Goal: Information Seeking & Learning: Learn about a topic

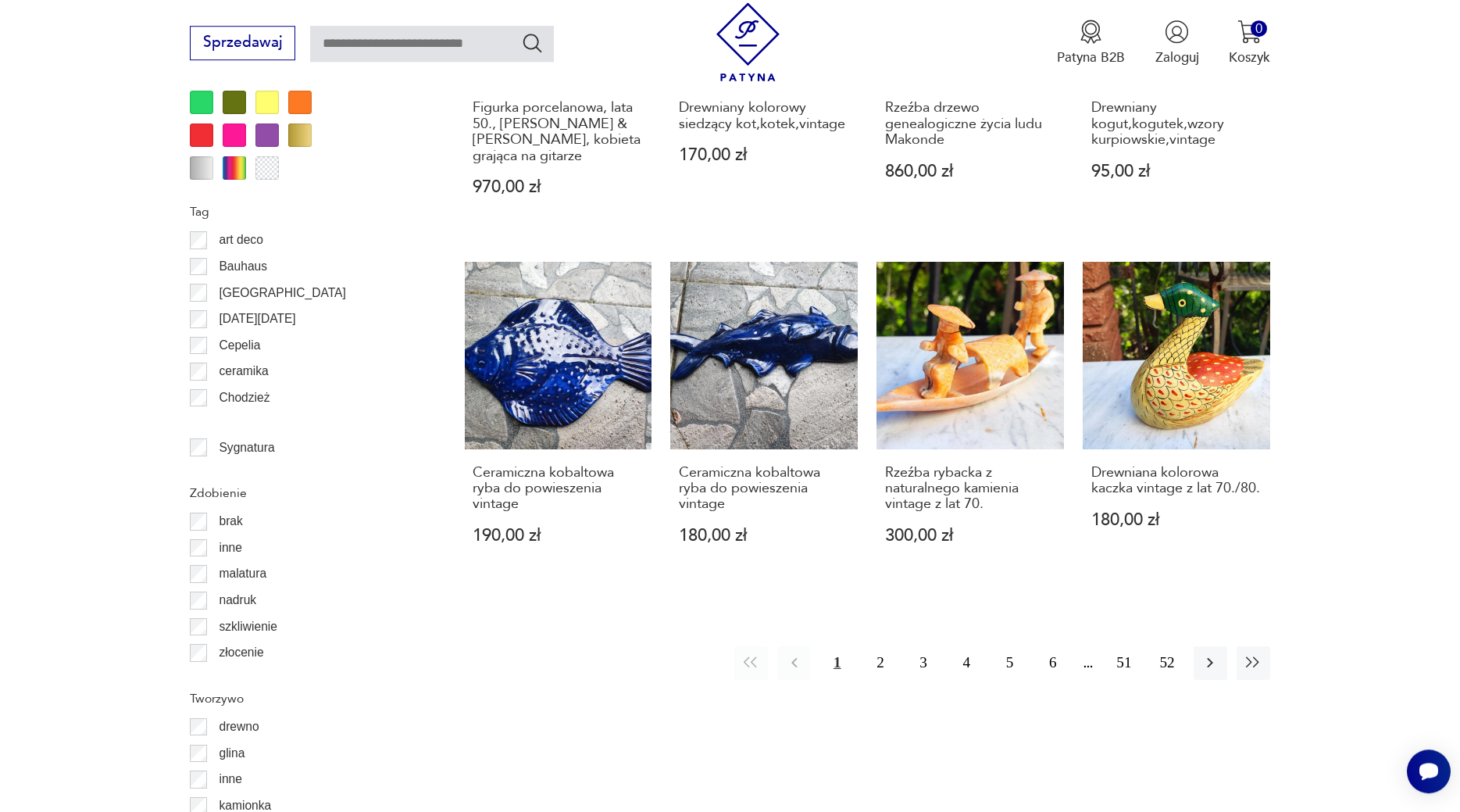
scroll to position [1684, 0]
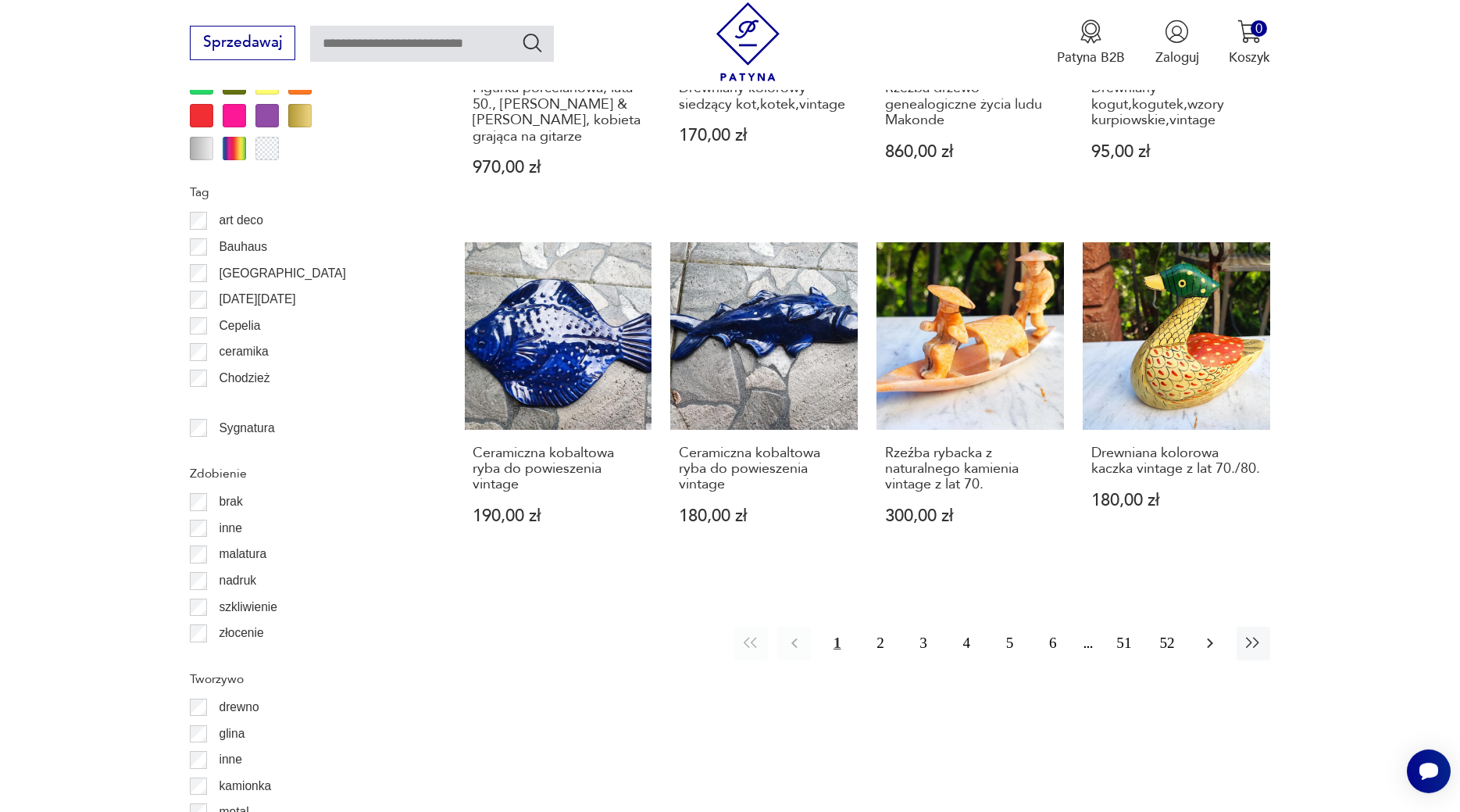
click at [1204, 633] on icon "button" at bounding box center [1210, 642] width 19 height 19
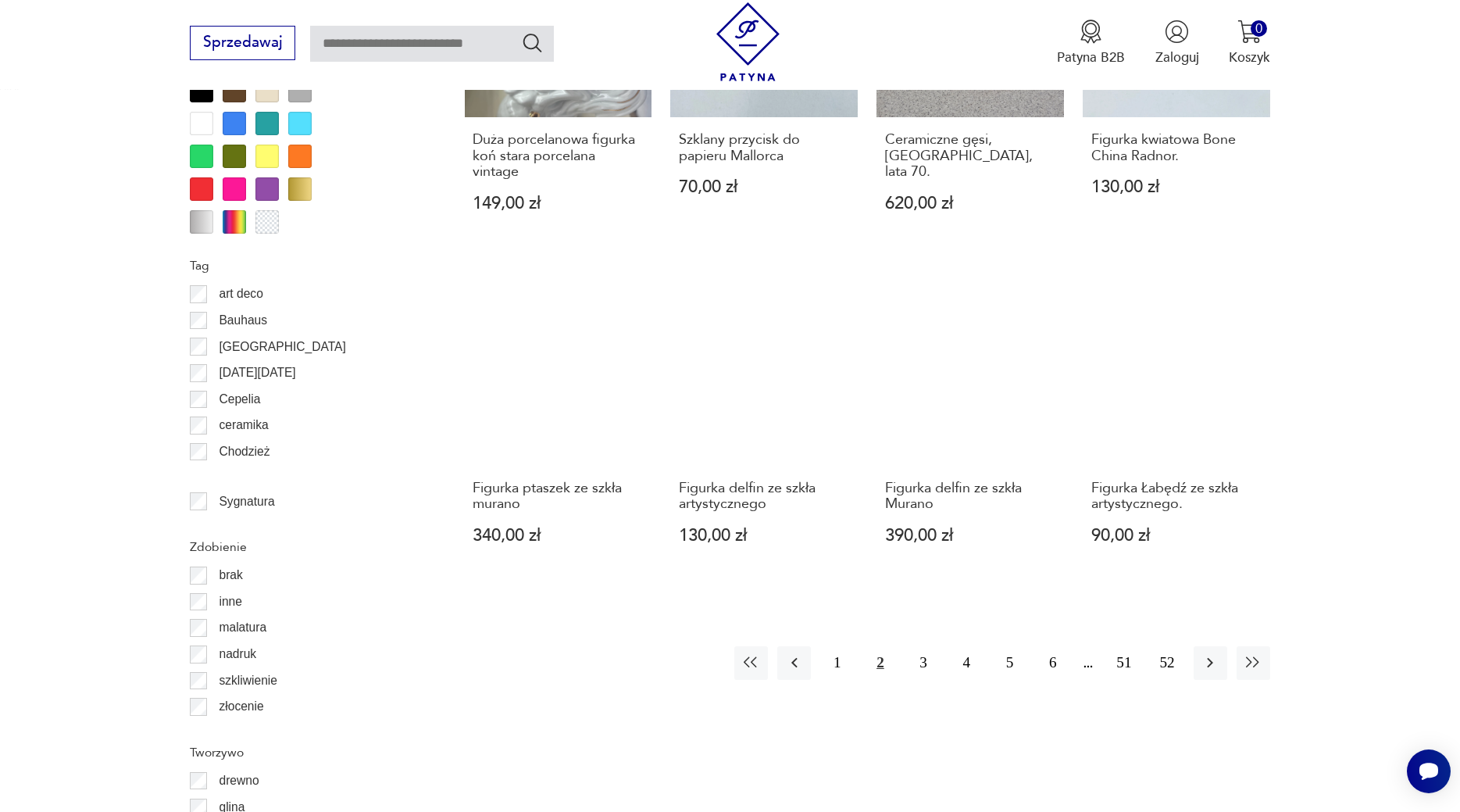
scroll to position [1623, 0]
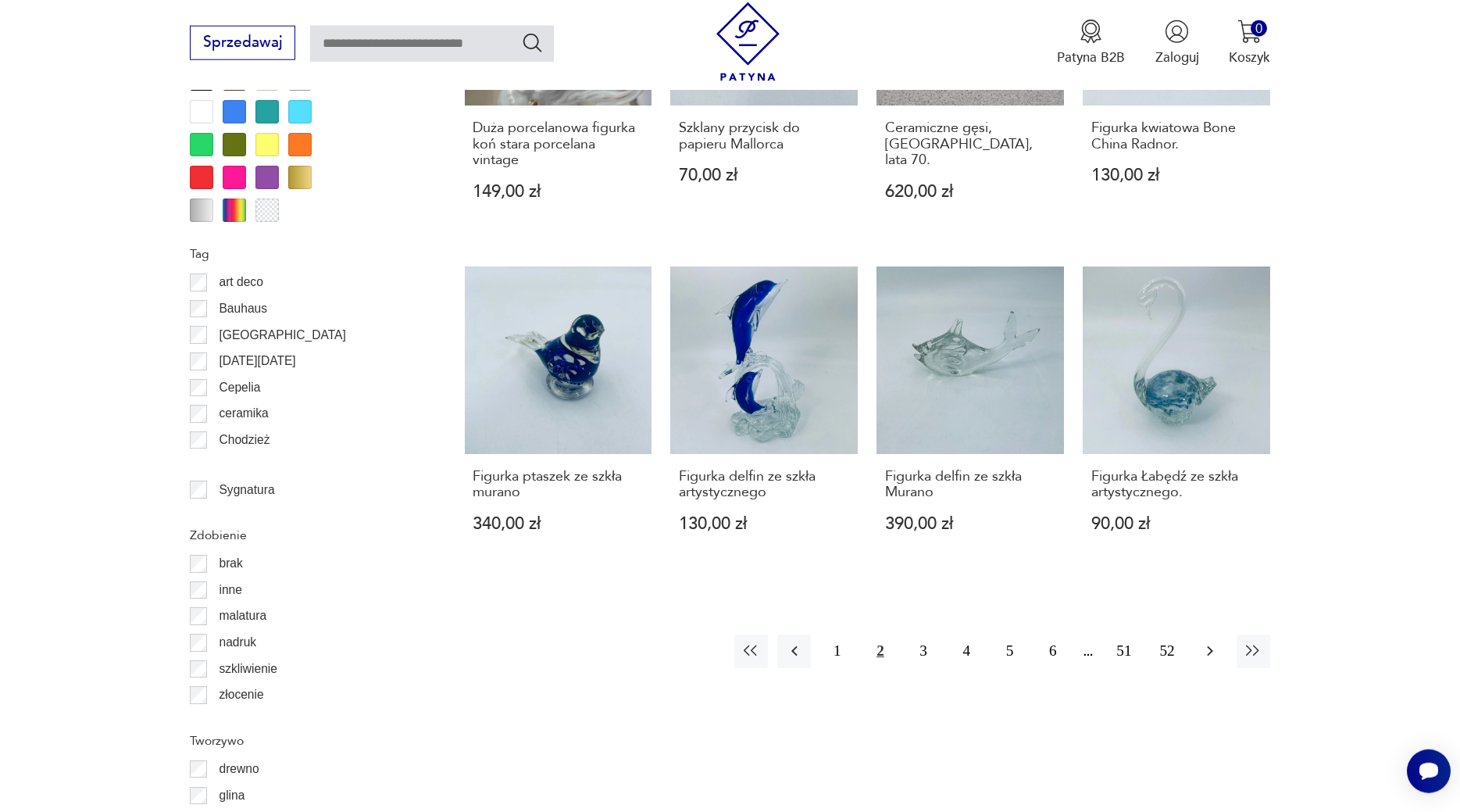
click at [1208, 641] on icon "button" at bounding box center [1210, 650] width 19 height 19
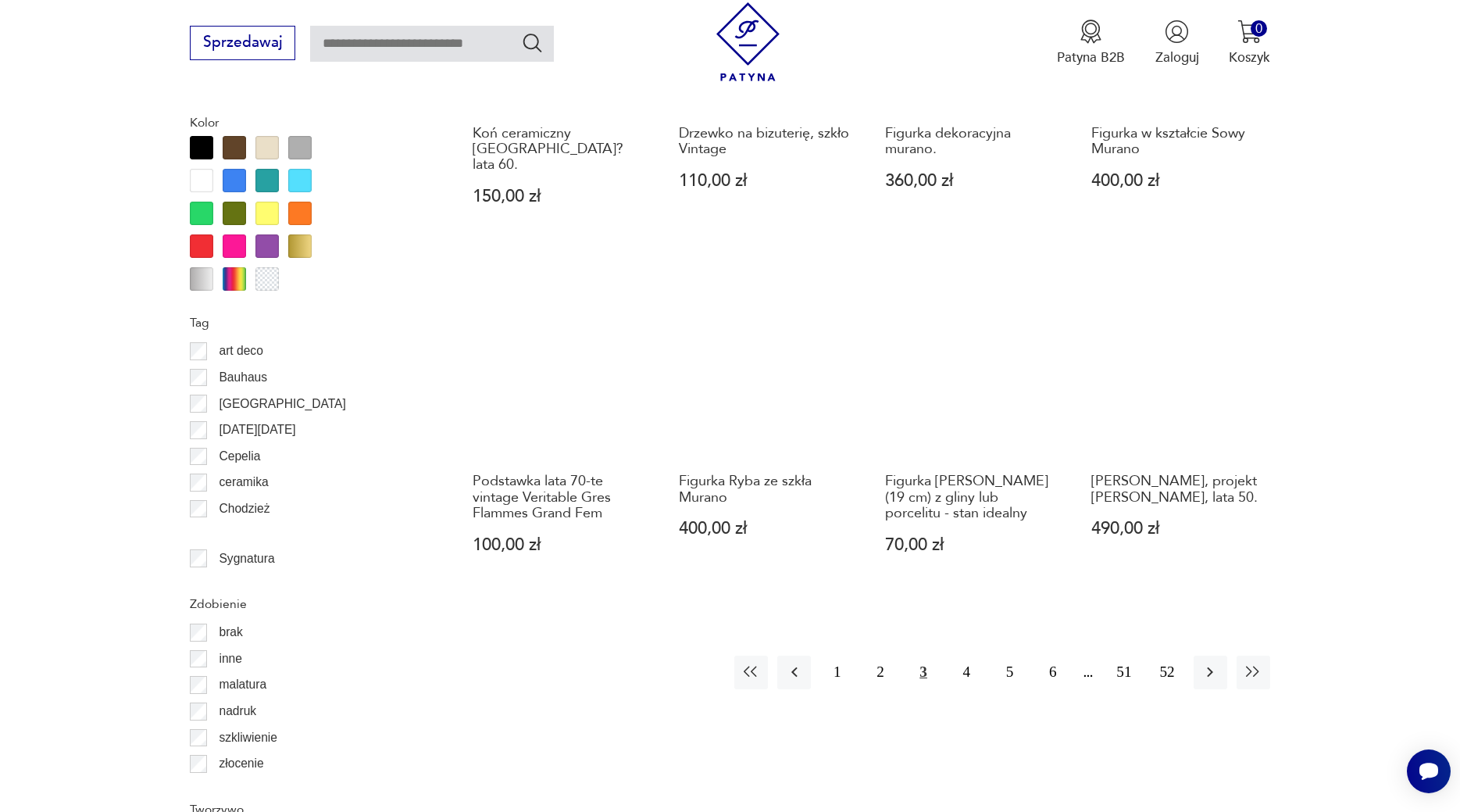
scroll to position [1569, 0]
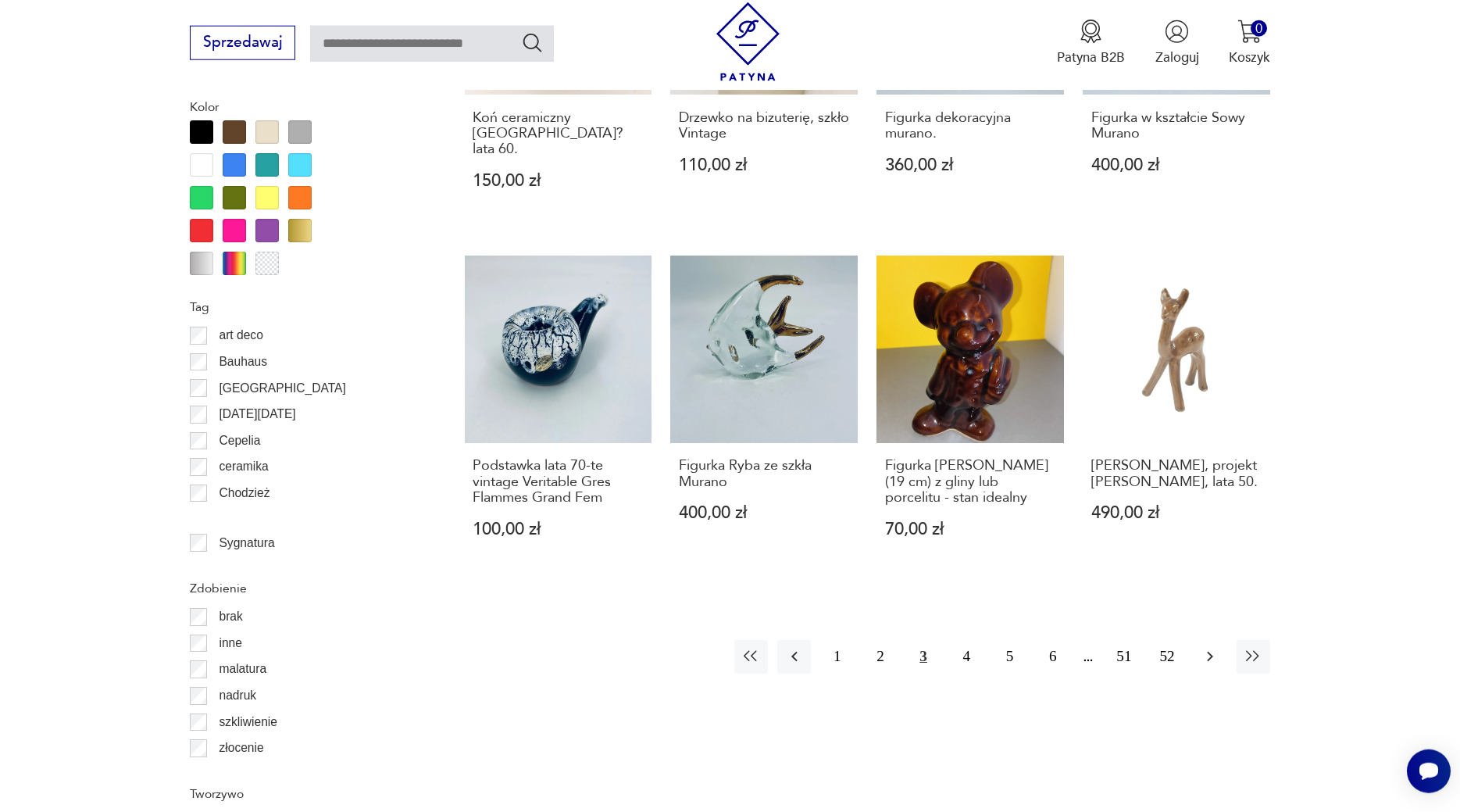
click at [1207, 647] on icon "button" at bounding box center [1210, 656] width 19 height 19
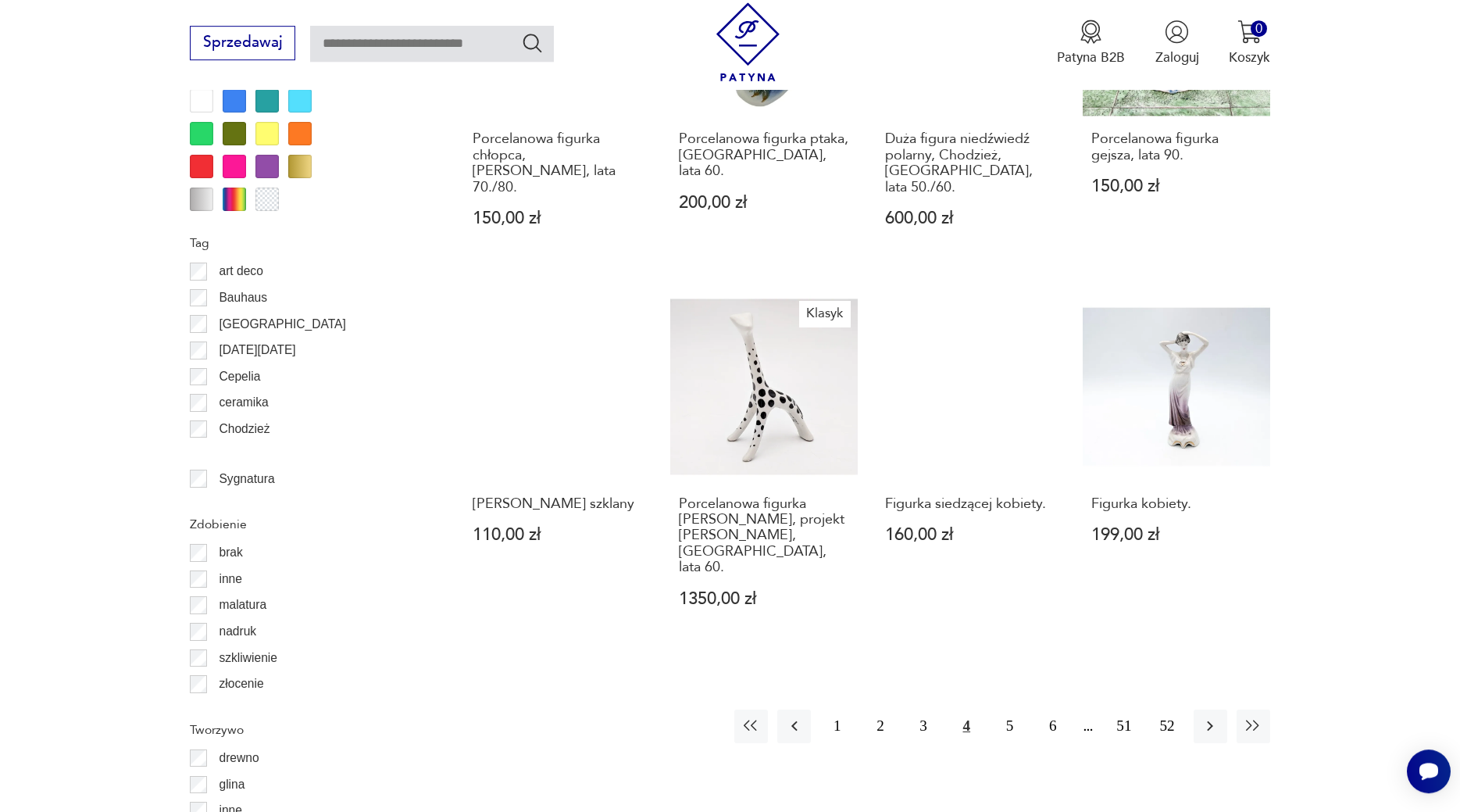
scroll to position [1662, 0]
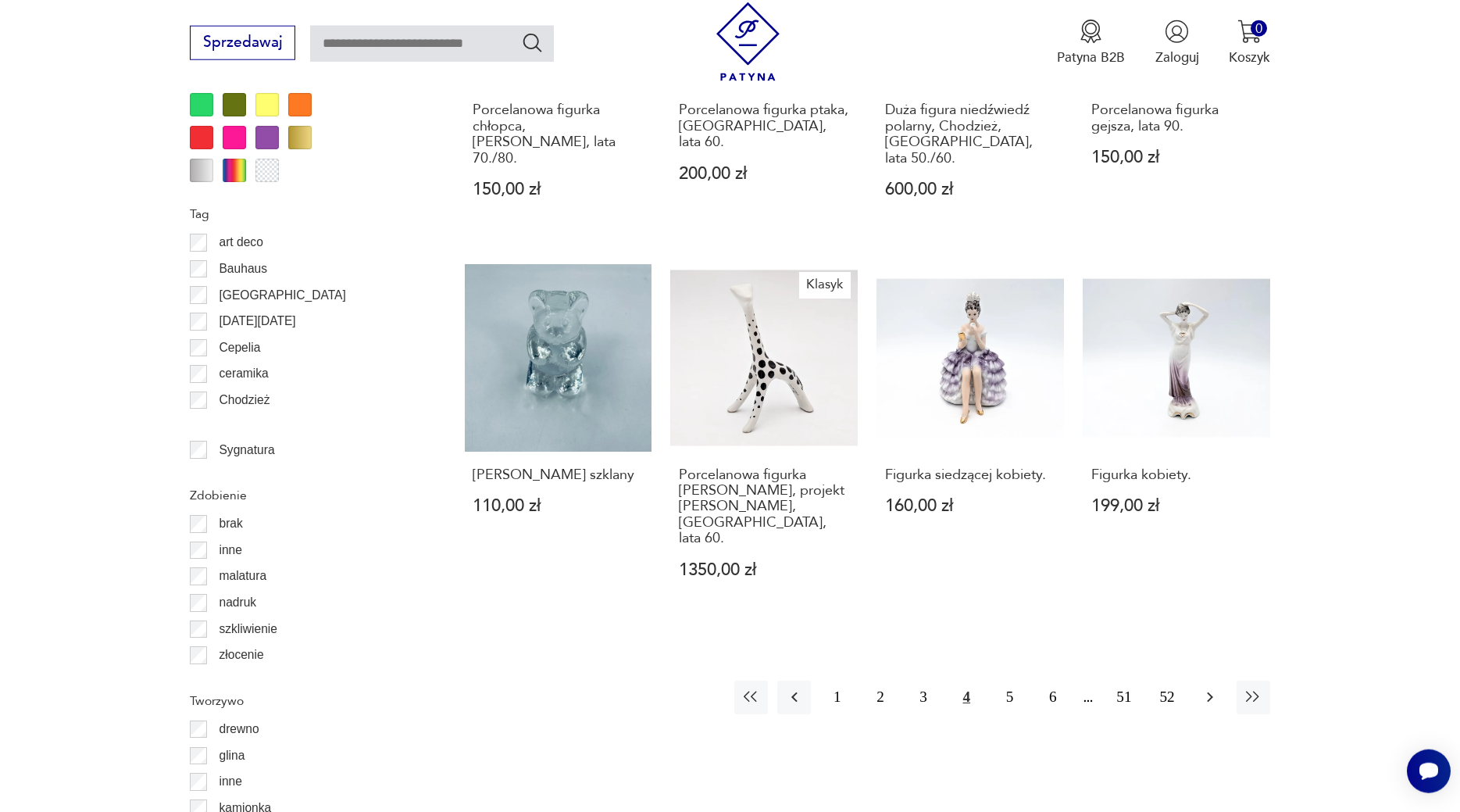
click at [1218, 688] on icon "button" at bounding box center [1210, 697] width 19 height 19
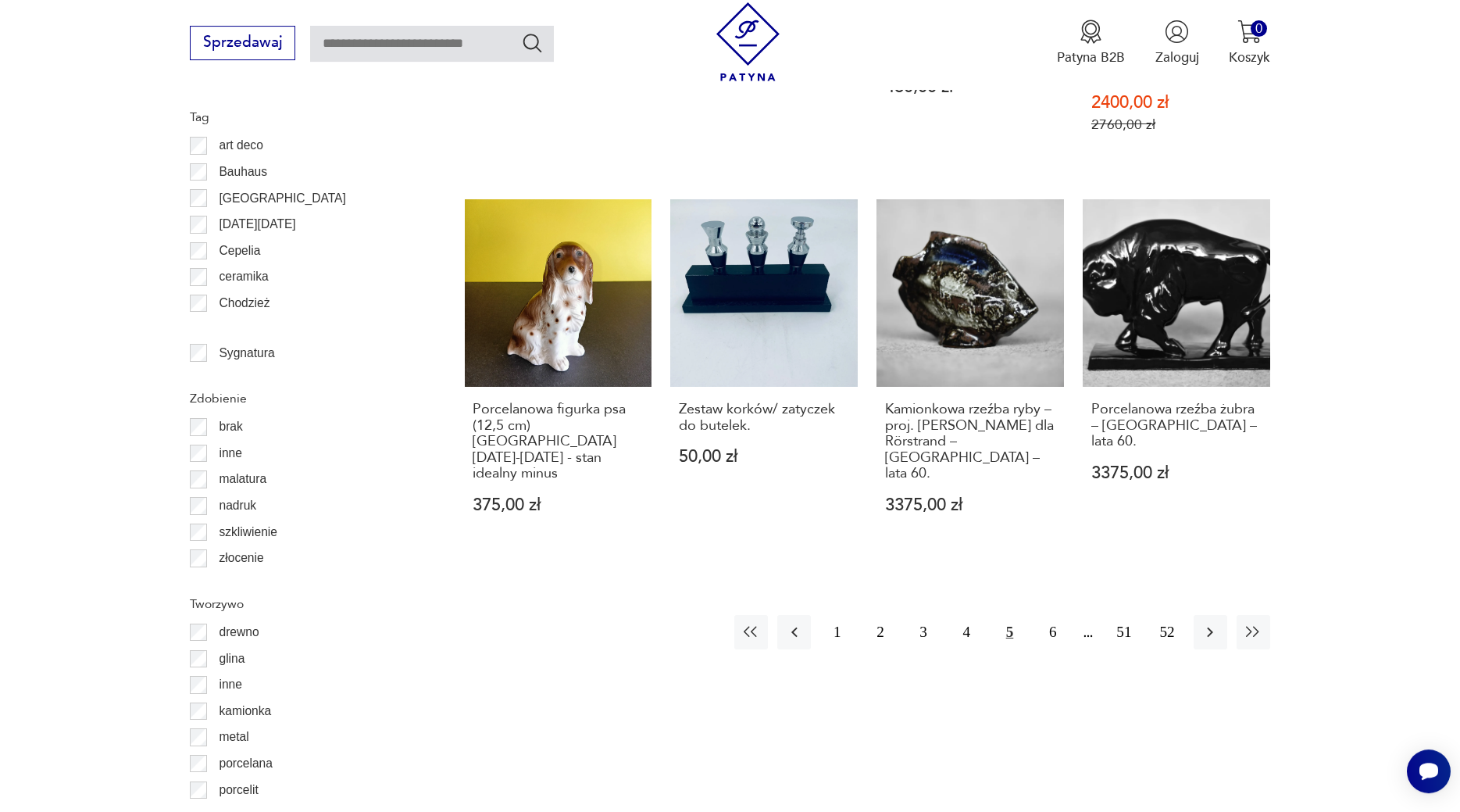
scroll to position [1769, 0]
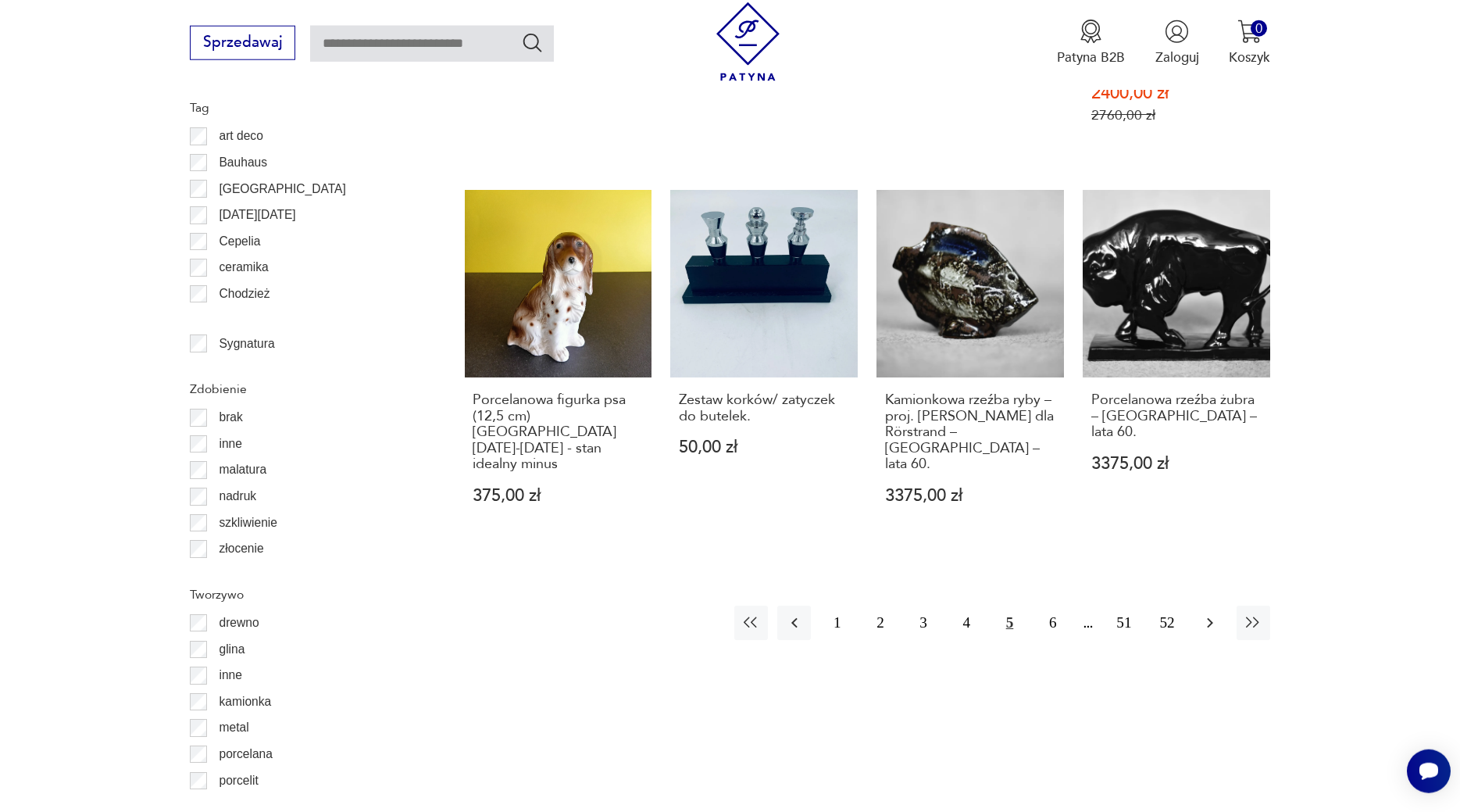
click at [1208, 614] on icon "button" at bounding box center [1210, 623] width 19 height 19
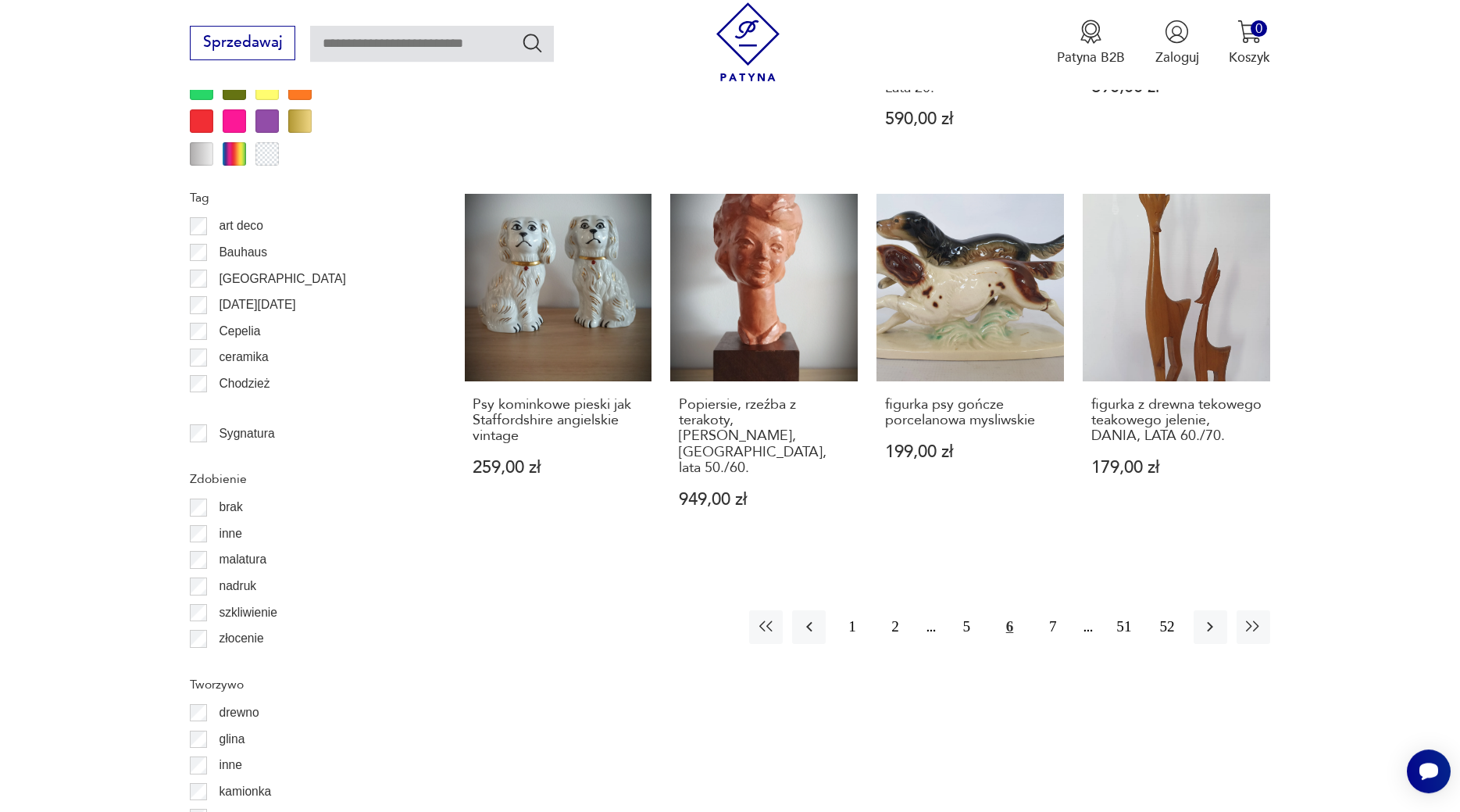
scroll to position [1689, 0]
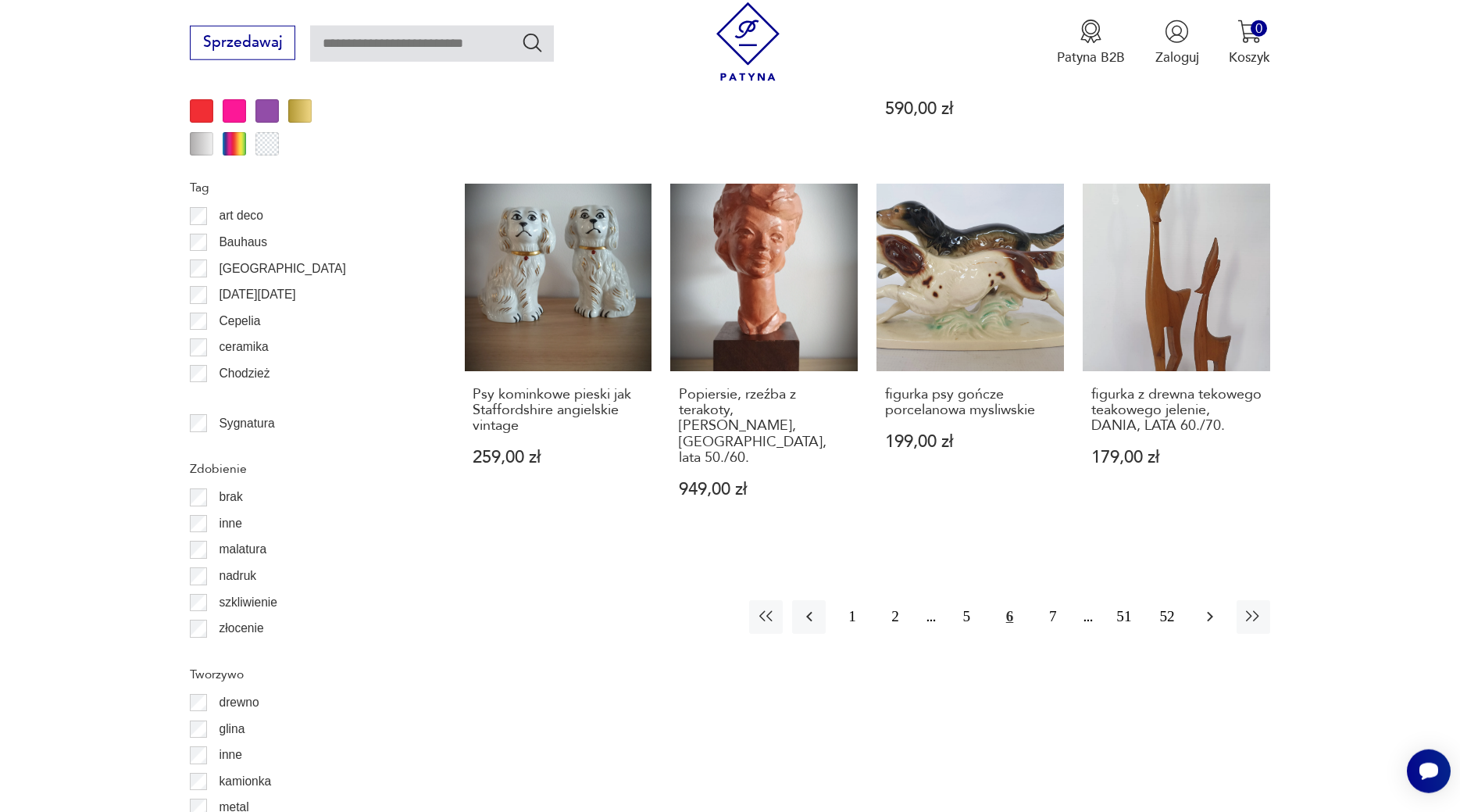
click at [1210, 607] on icon "button" at bounding box center [1210, 616] width 19 height 19
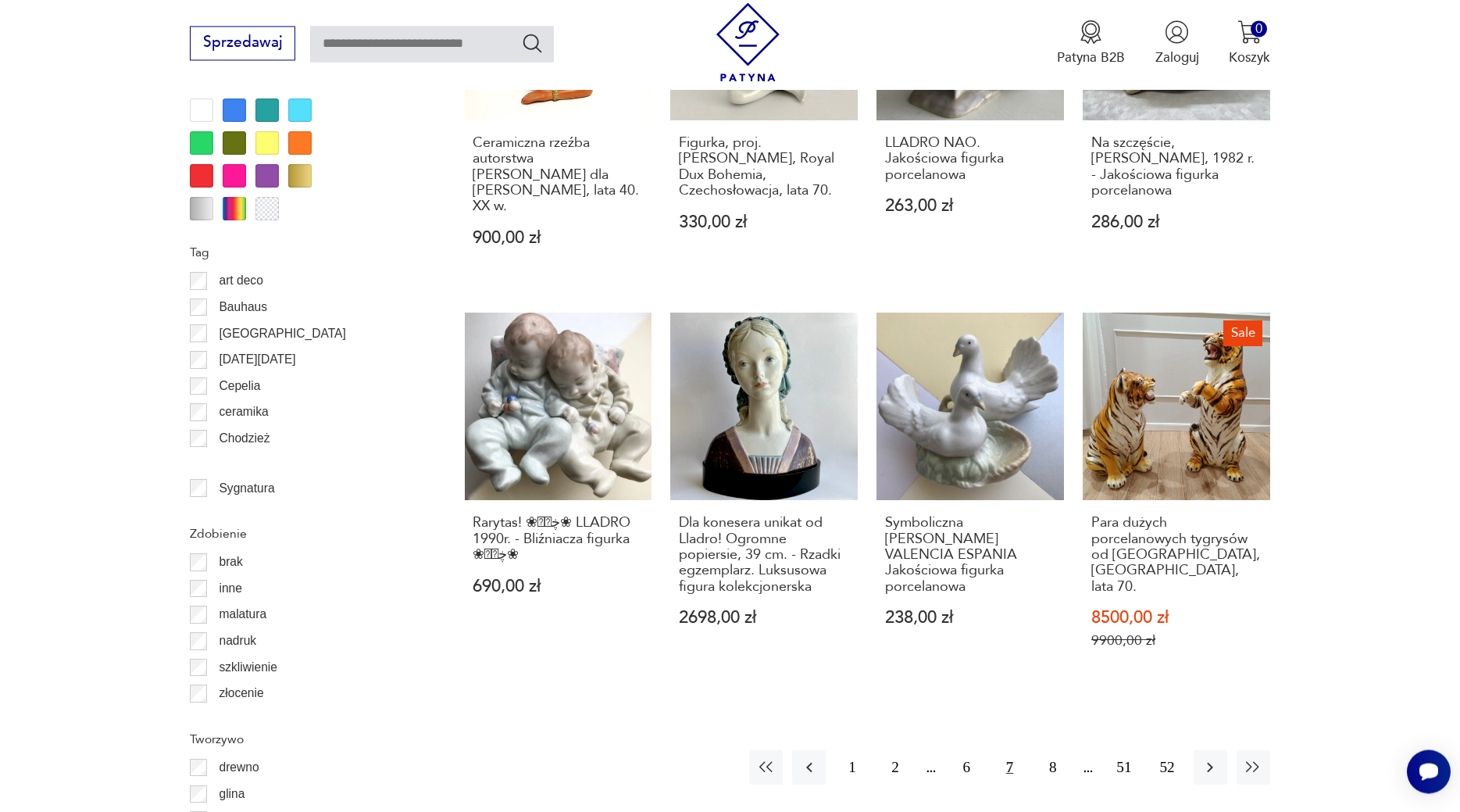
scroll to position [1636, 0]
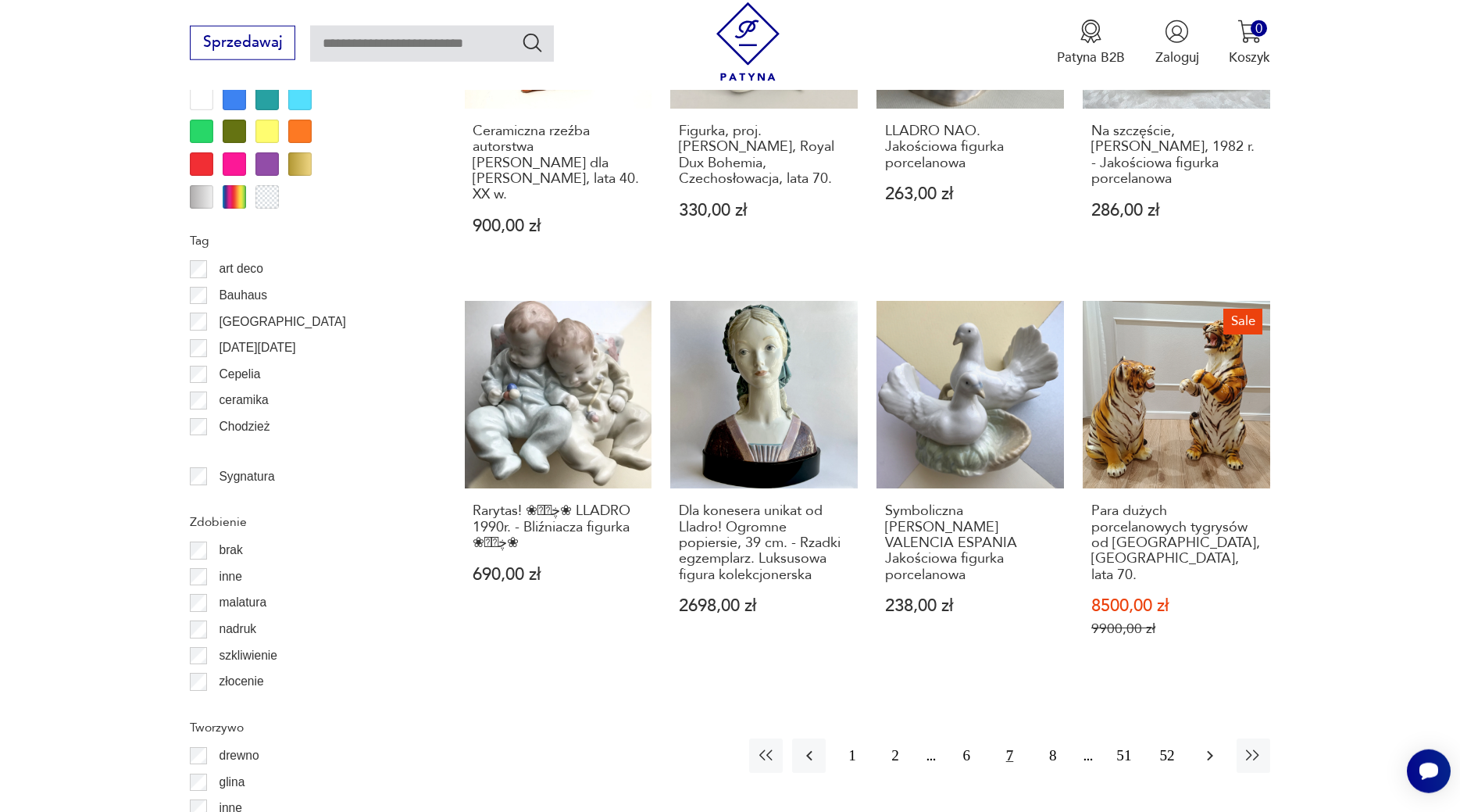
click at [1213, 746] on icon "button" at bounding box center [1210, 755] width 19 height 19
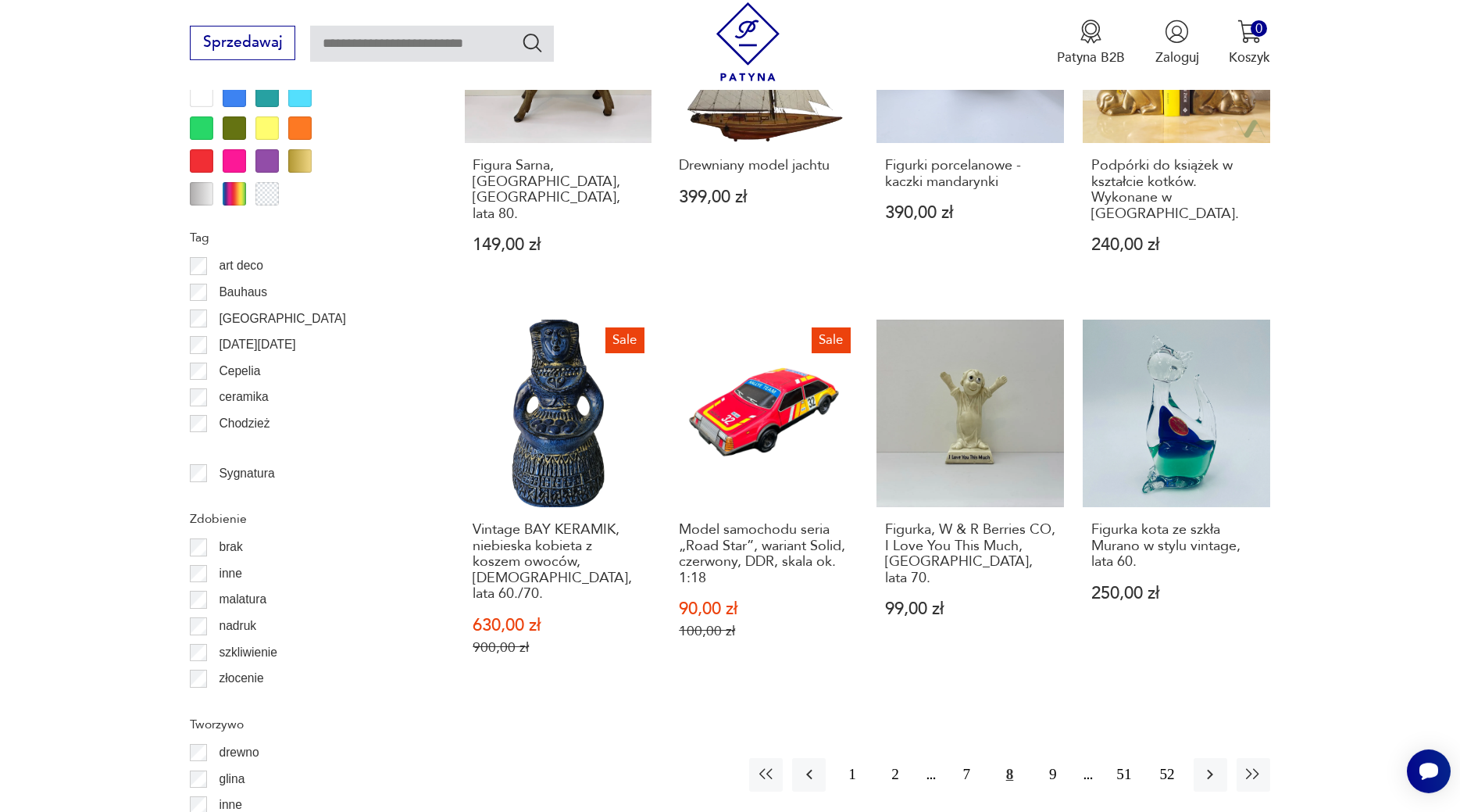
scroll to position [1662, 0]
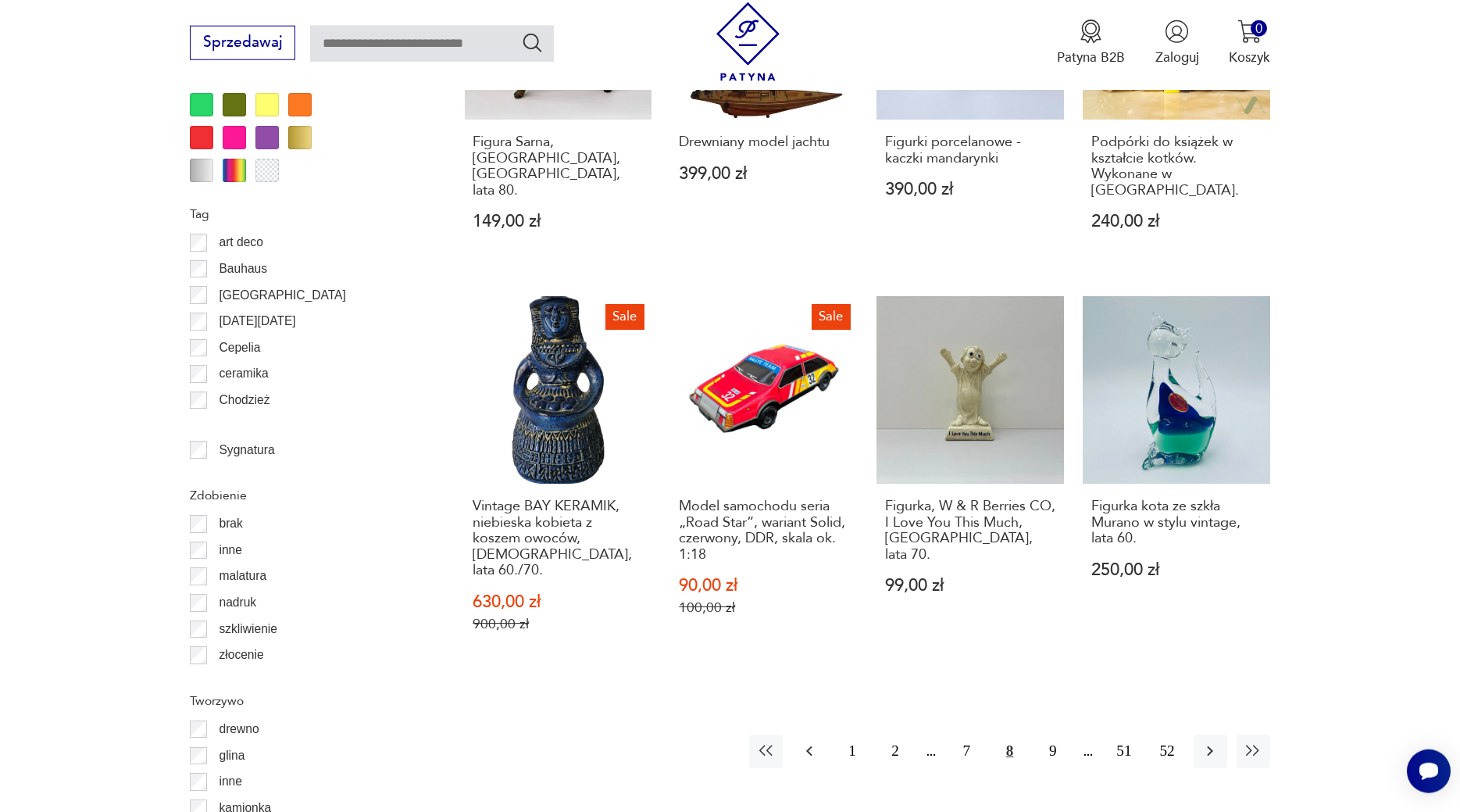
click at [804, 742] on icon "button" at bounding box center [809, 751] width 19 height 19
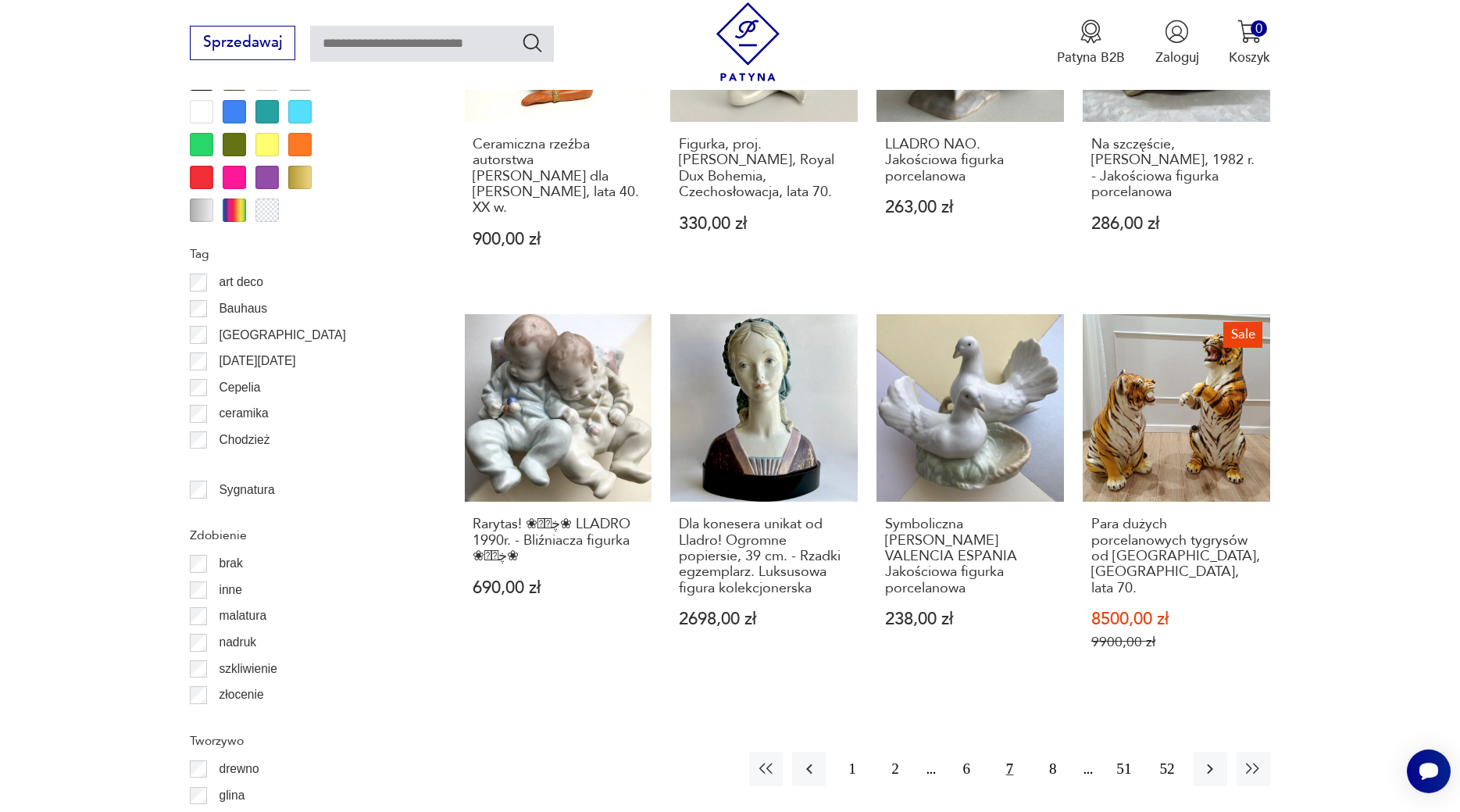
scroll to position [1627, 0]
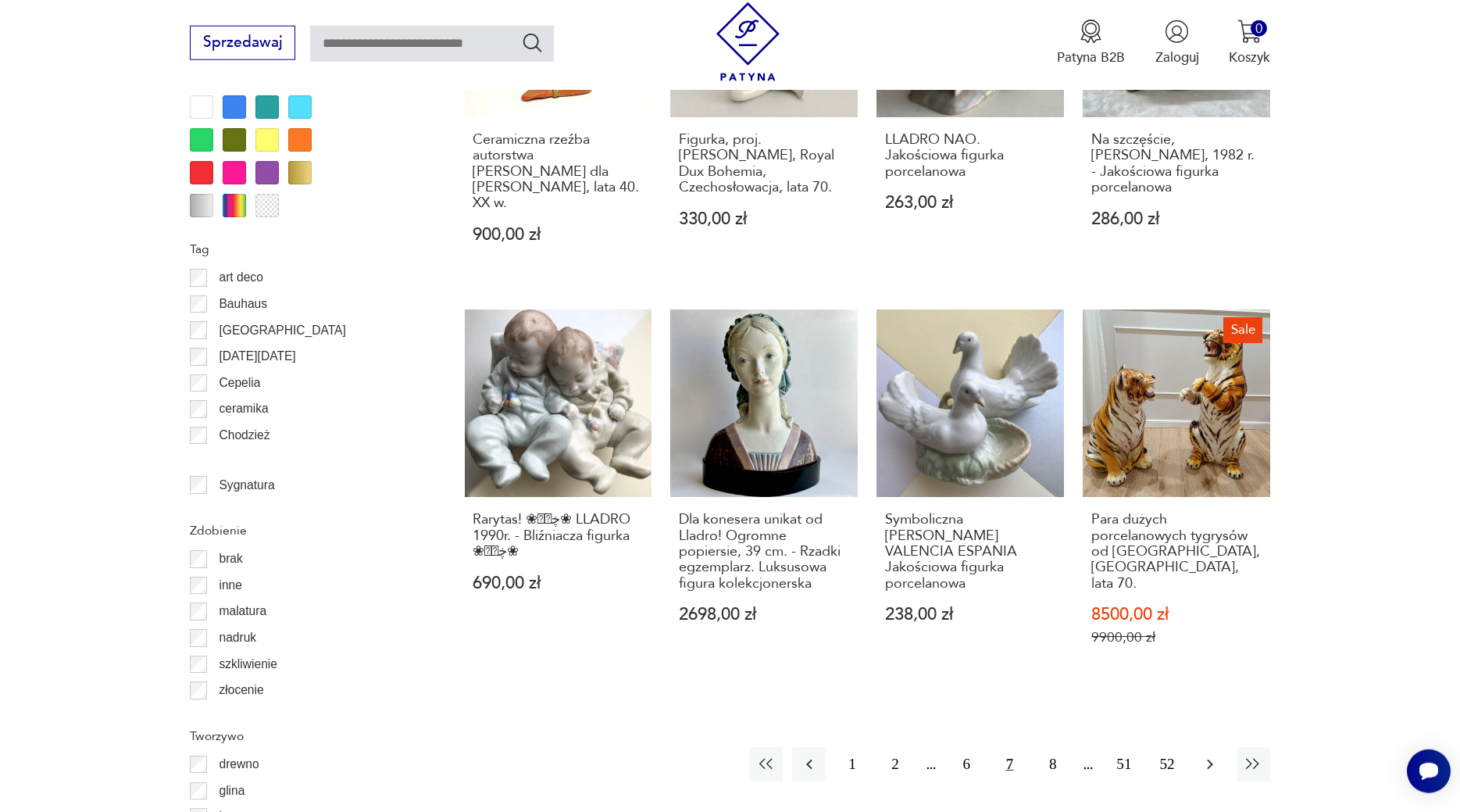
click at [1203, 755] on icon "button" at bounding box center [1210, 764] width 19 height 19
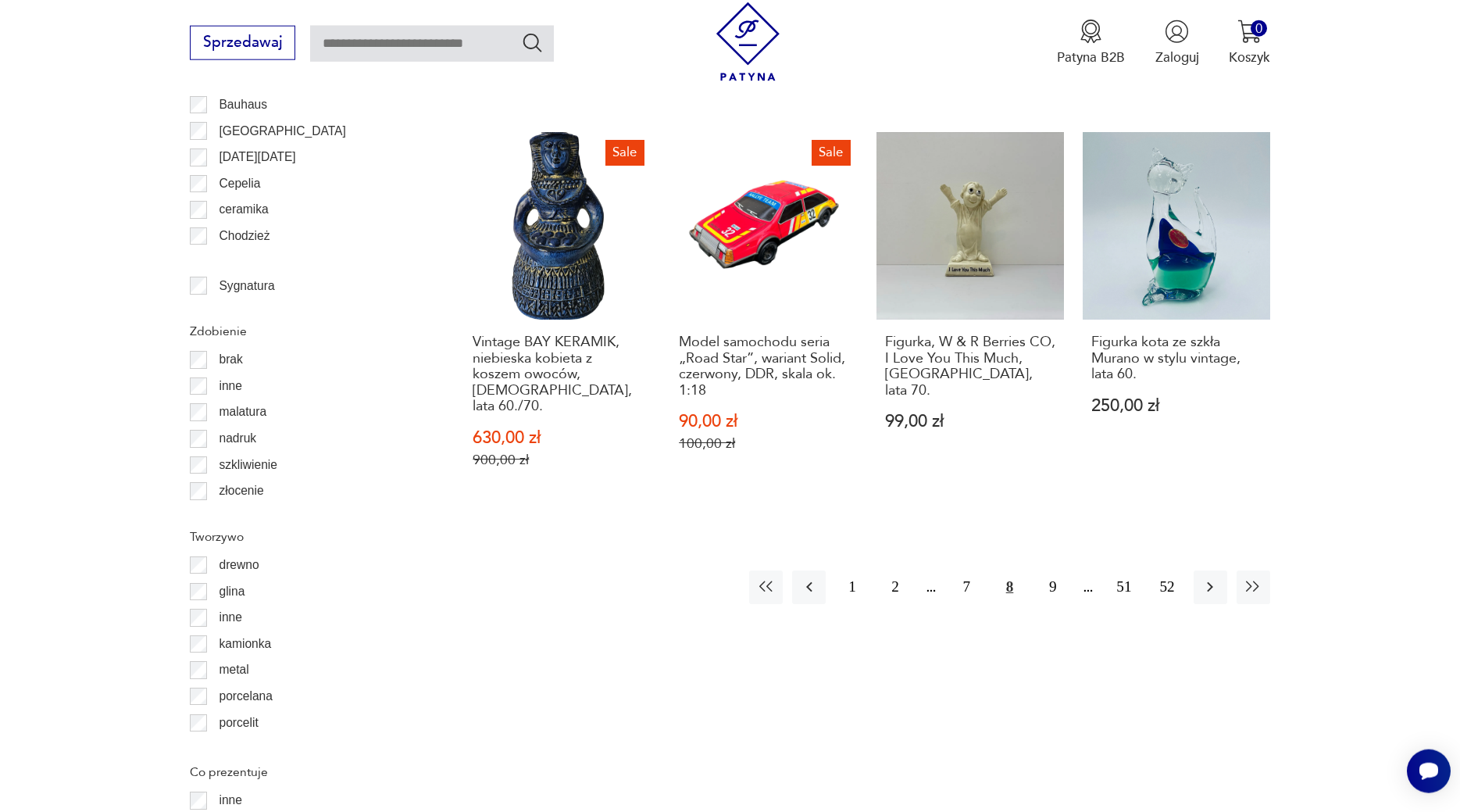
scroll to position [1911, 0]
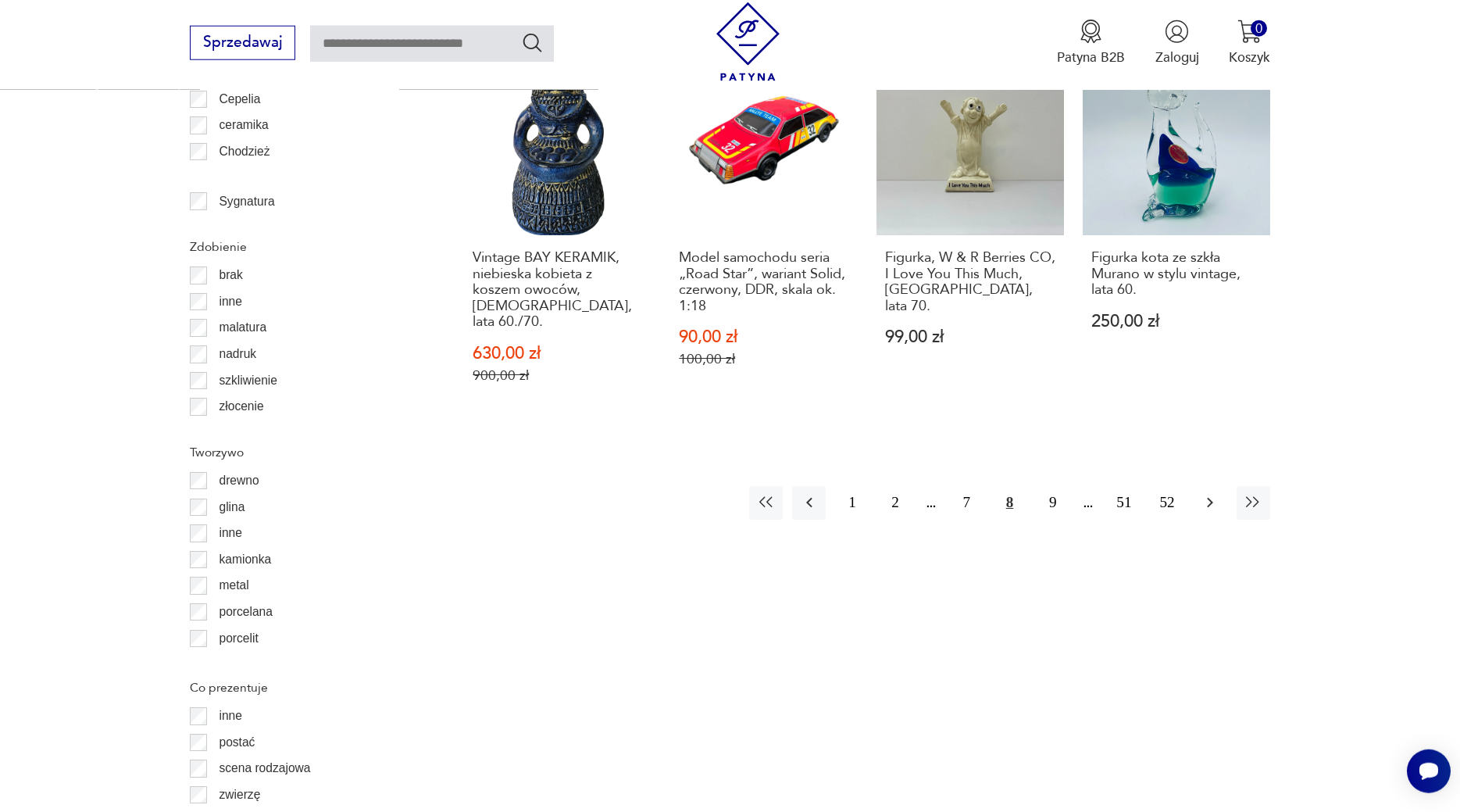
click at [1204, 493] on icon "button" at bounding box center [1210, 502] width 19 height 19
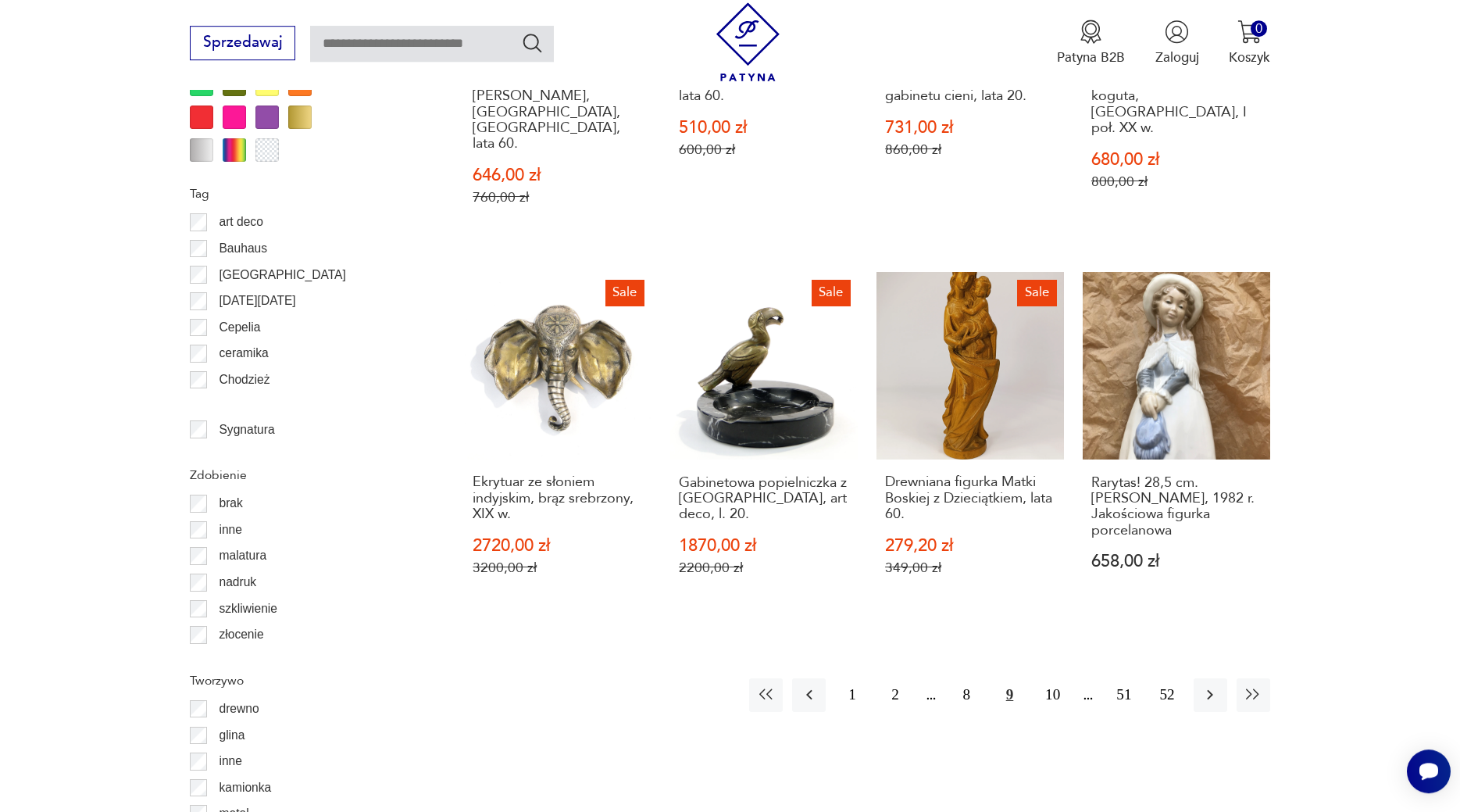
scroll to position [1689, 0]
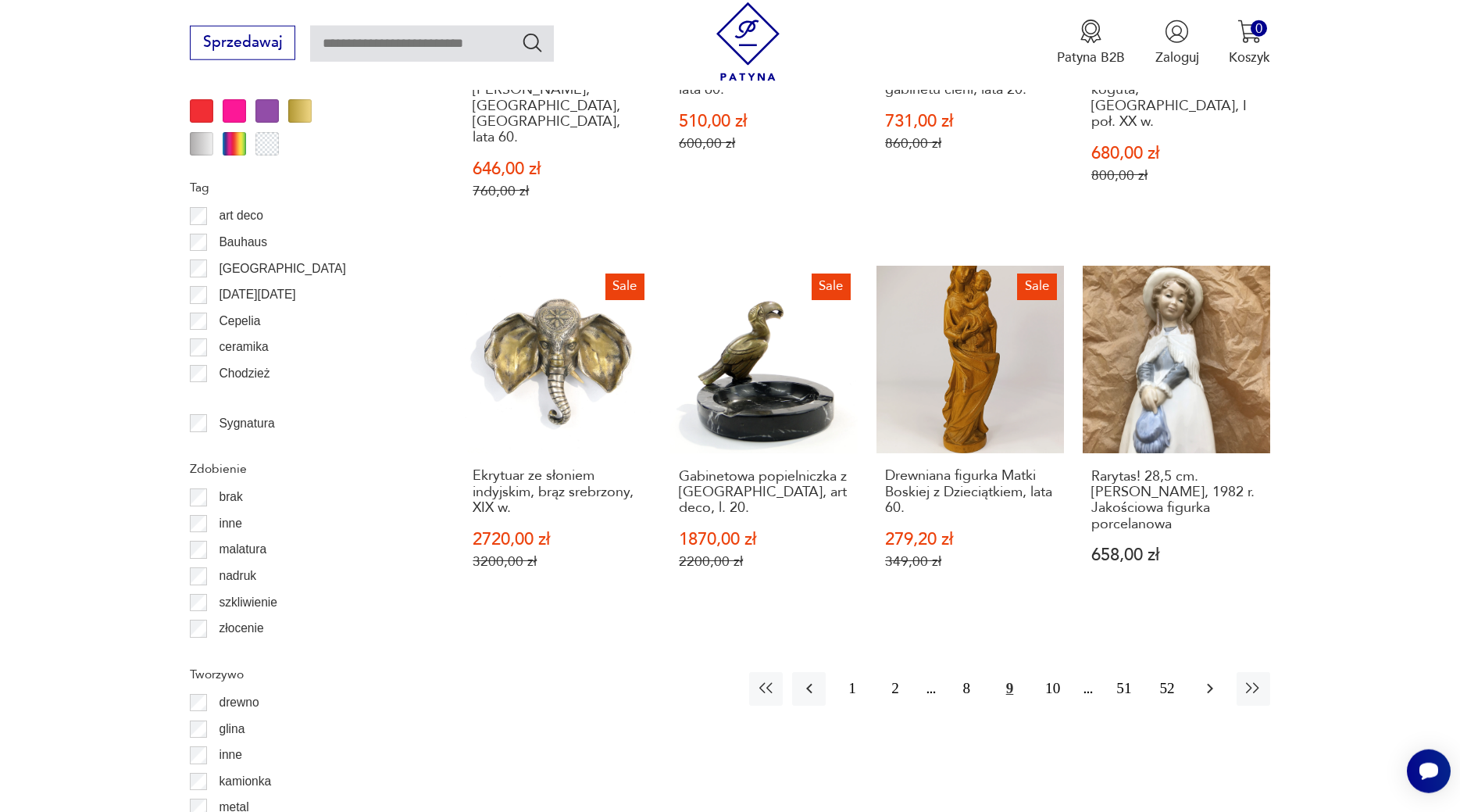
click at [1209, 684] on icon "button" at bounding box center [1210, 689] width 7 height 10
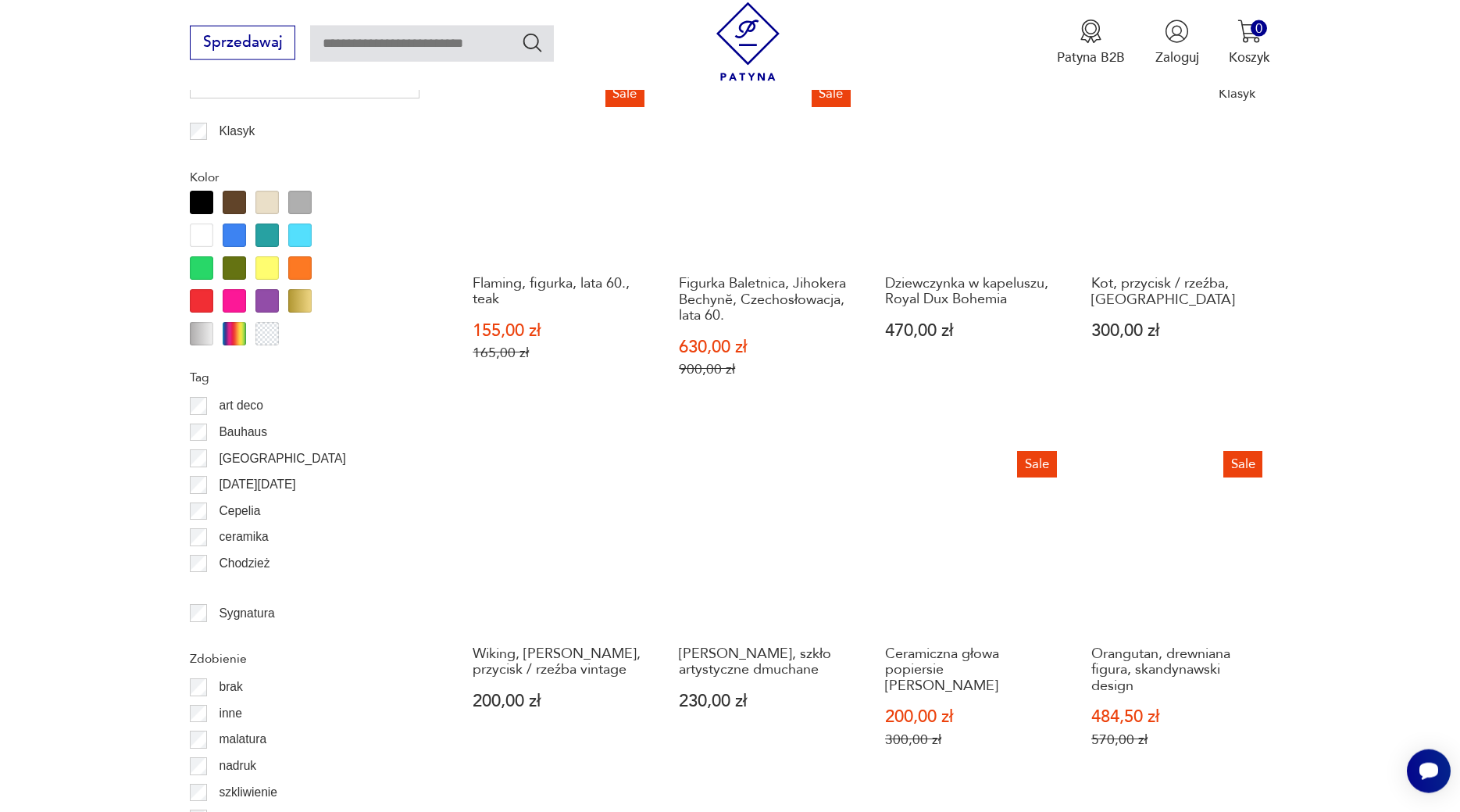
scroll to position [1503, 0]
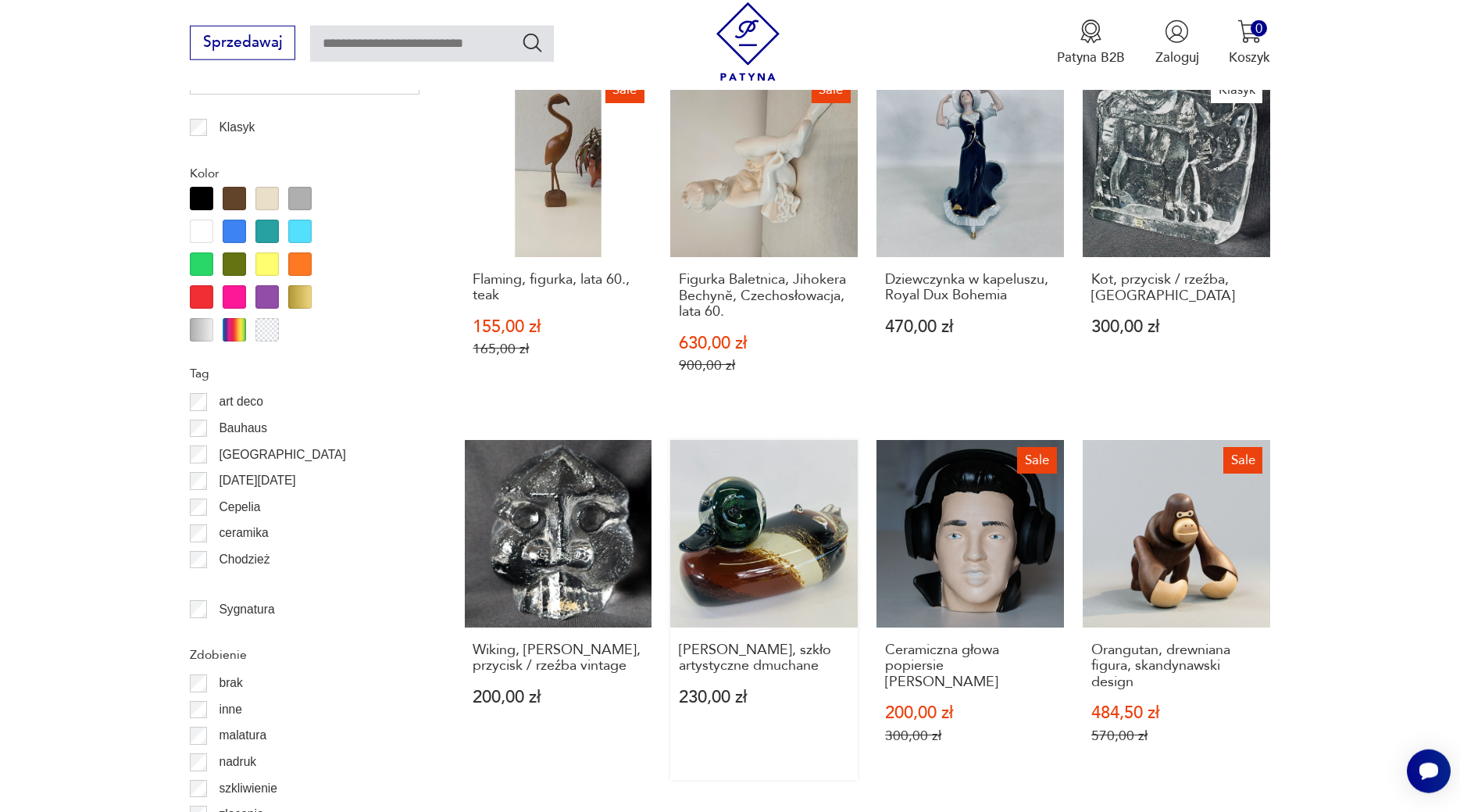
click at [774, 518] on link "Kaczka, szkło artystyczne dmuchane 230,00 zł" at bounding box center [764, 610] width 188 height 339
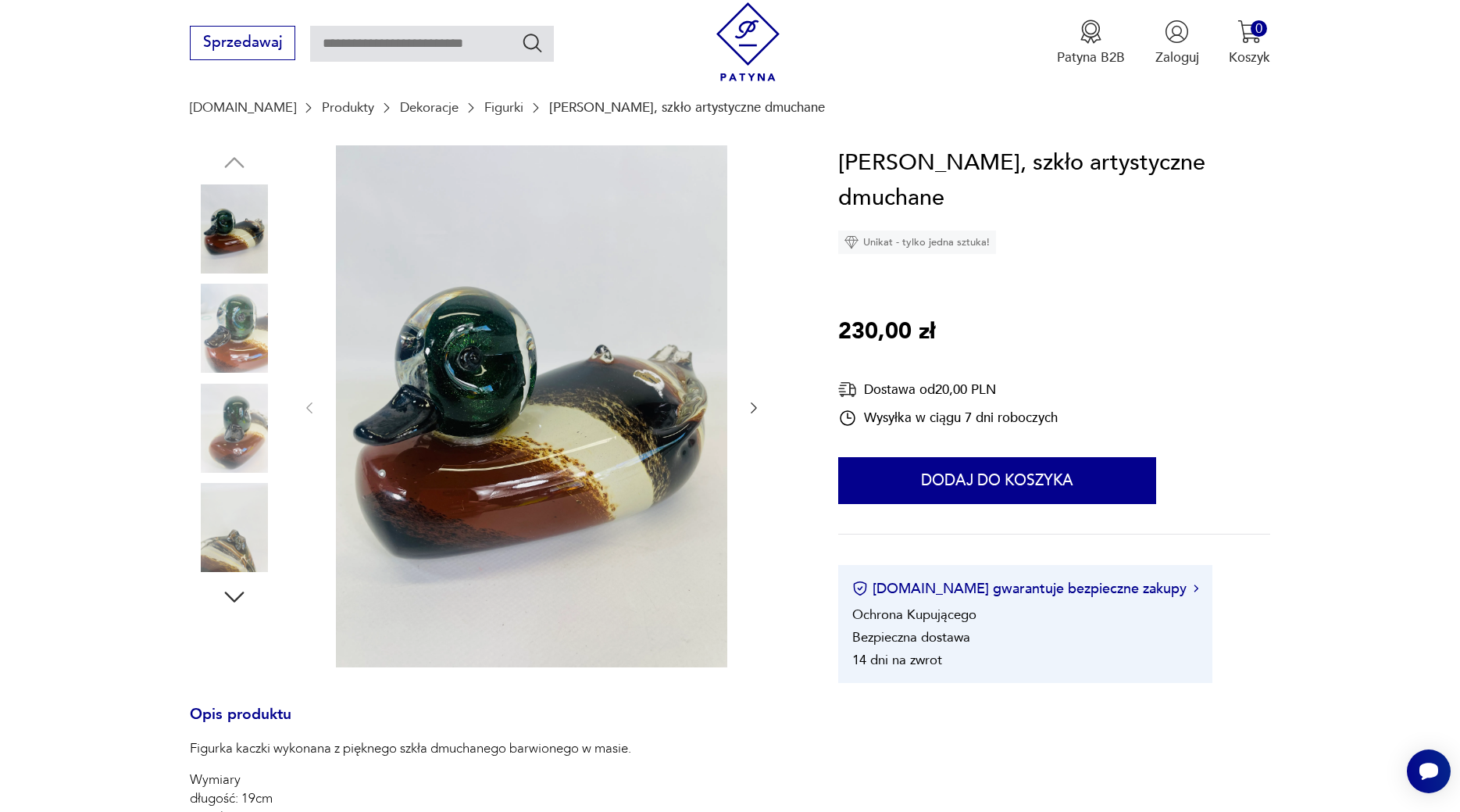
click at [754, 405] on icon "button" at bounding box center [755, 407] width 7 height 11
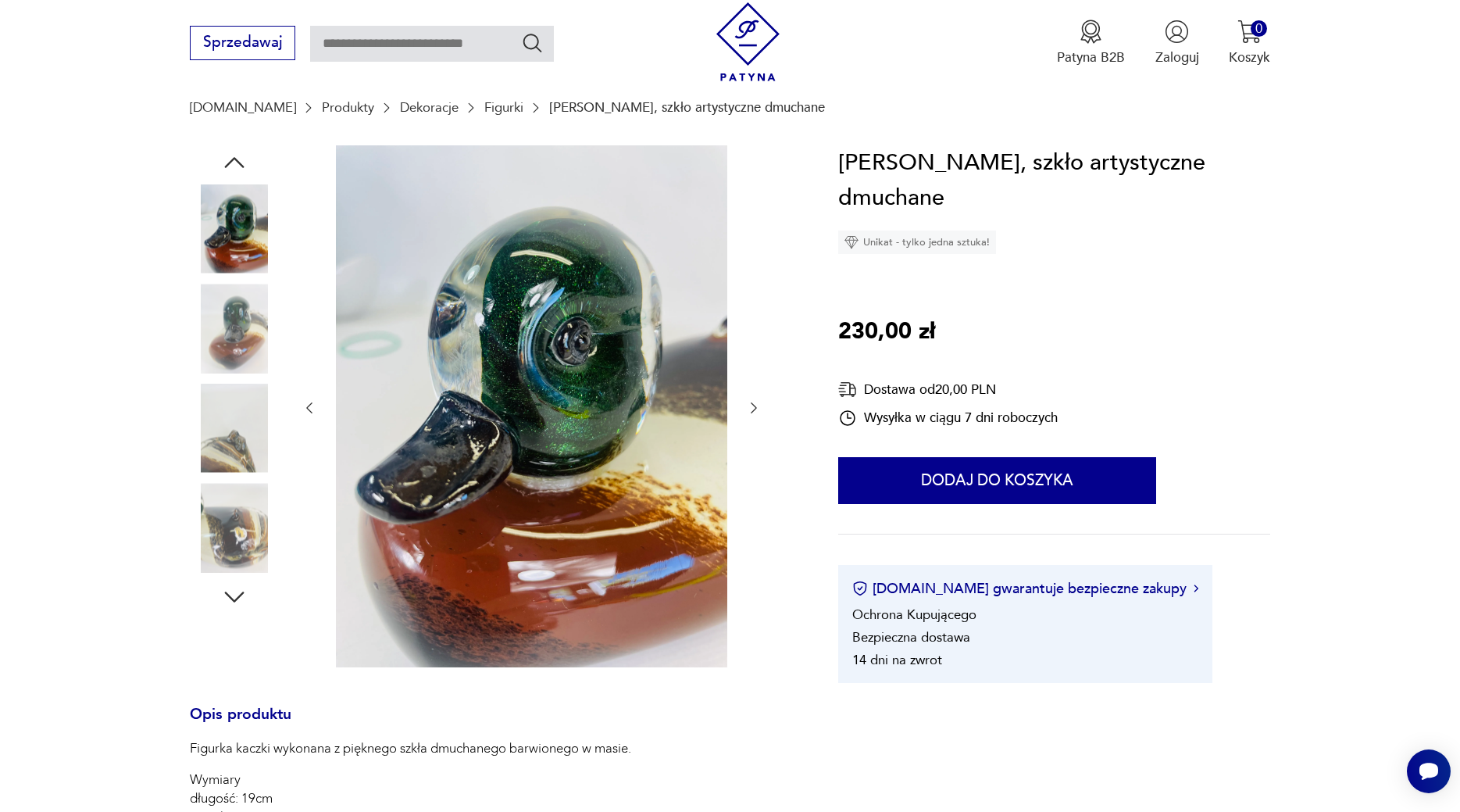
click at [754, 405] on icon "button" at bounding box center [755, 407] width 7 height 11
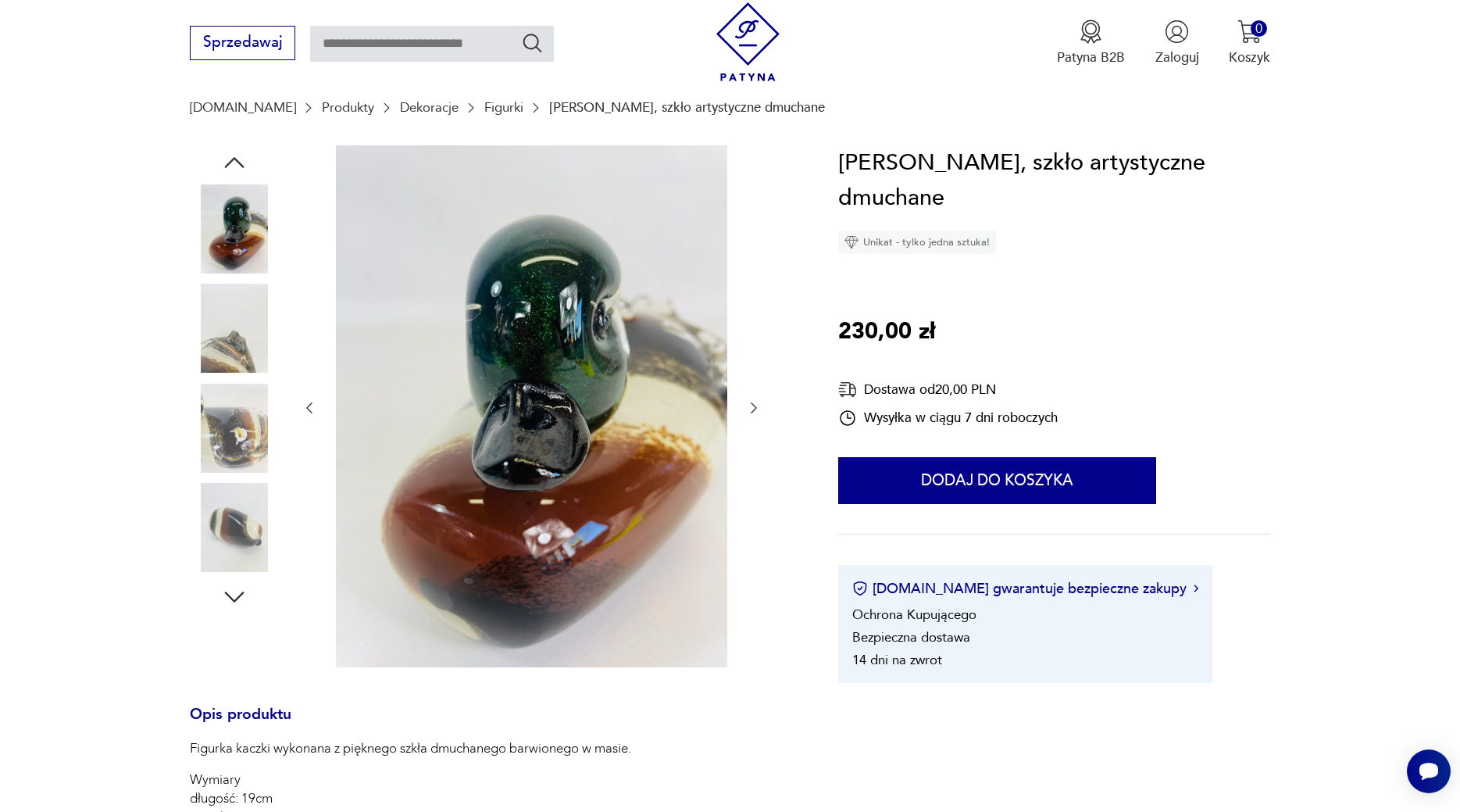
click at [754, 405] on icon "button" at bounding box center [755, 407] width 7 height 11
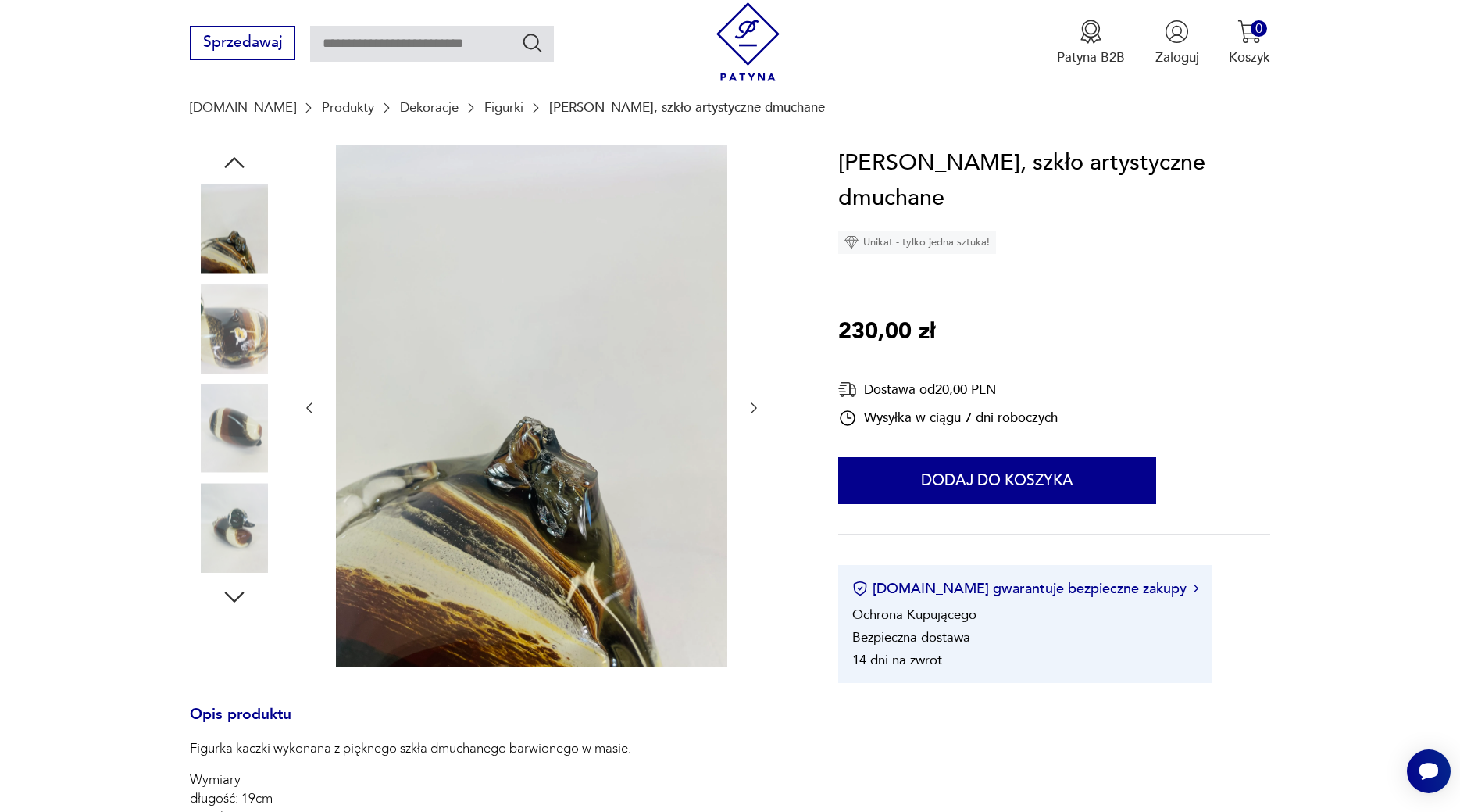
click at [754, 405] on icon "button" at bounding box center [755, 407] width 7 height 11
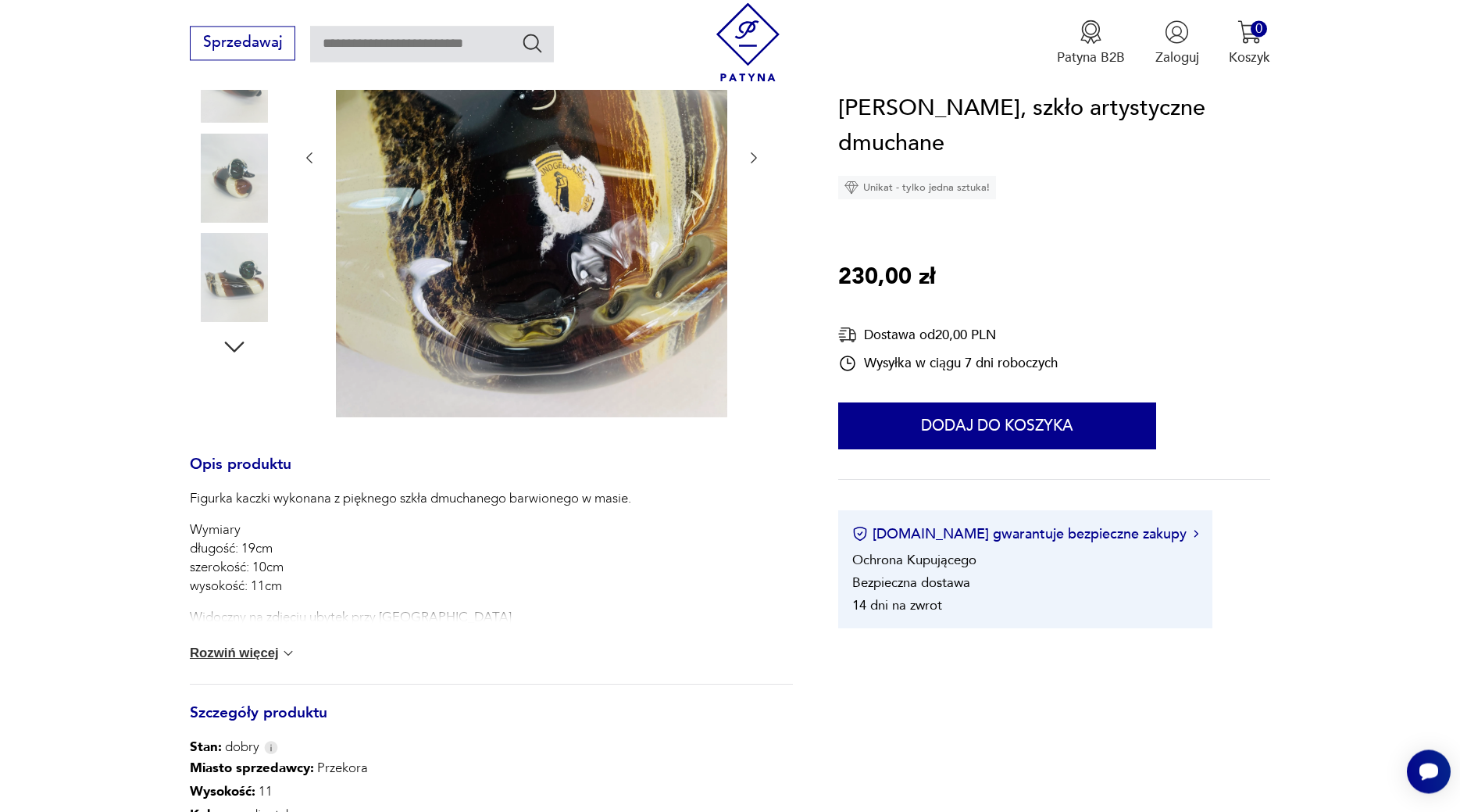
scroll to position [406, 0]
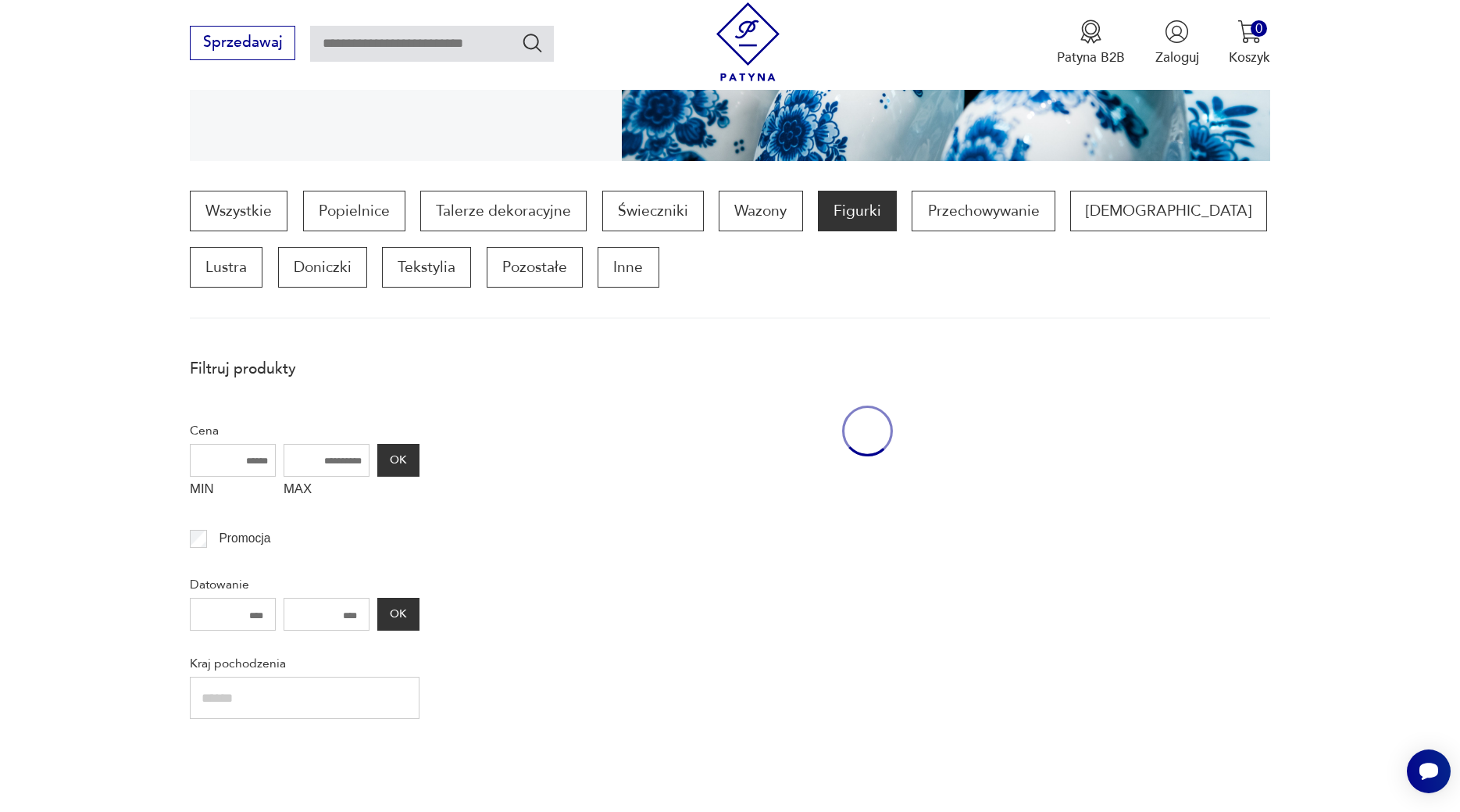
scroll to position [1510, 0]
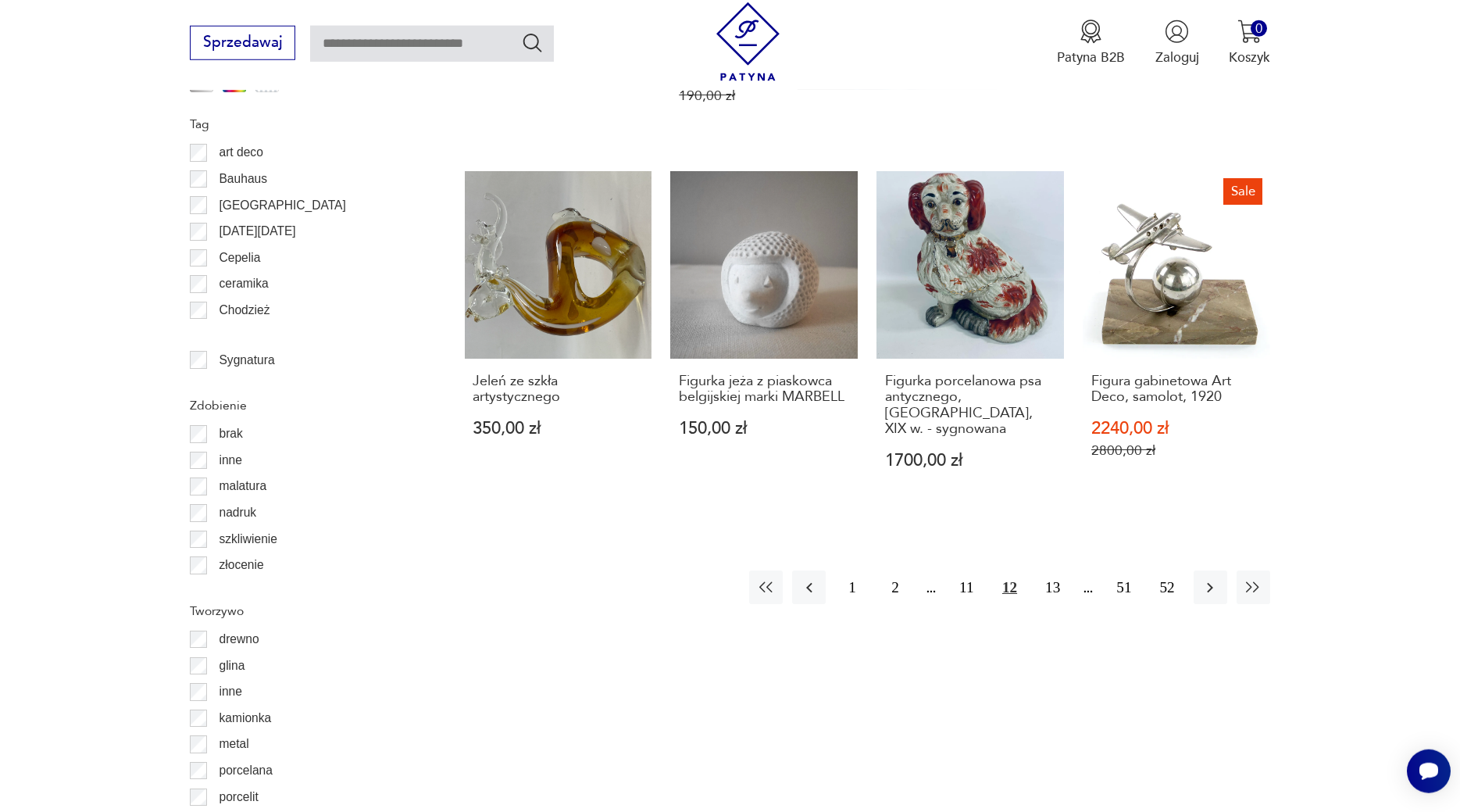
scroll to position [1755, 0]
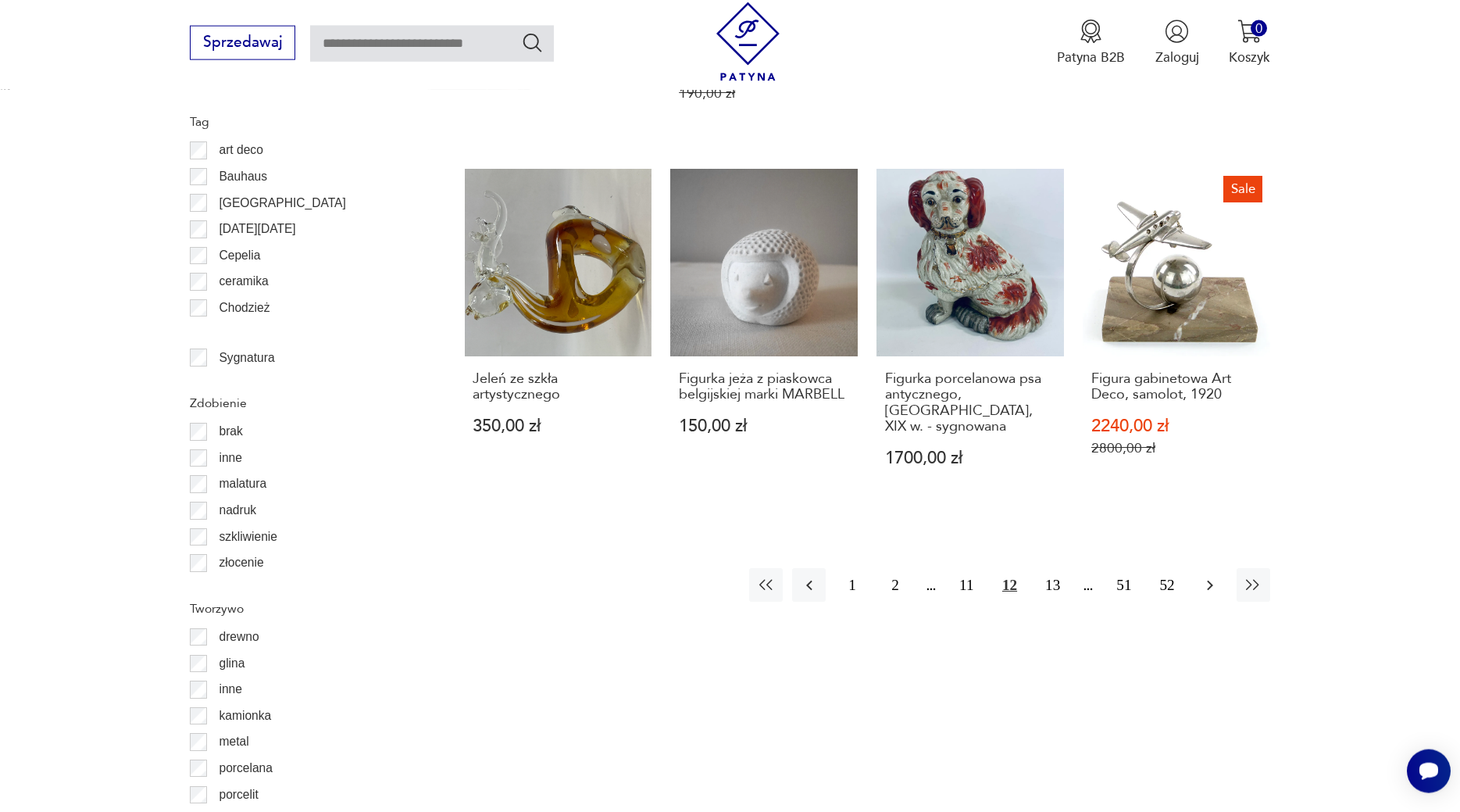
click at [1208, 578] on icon "button" at bounding box center [1210, 585] width 19 height 19
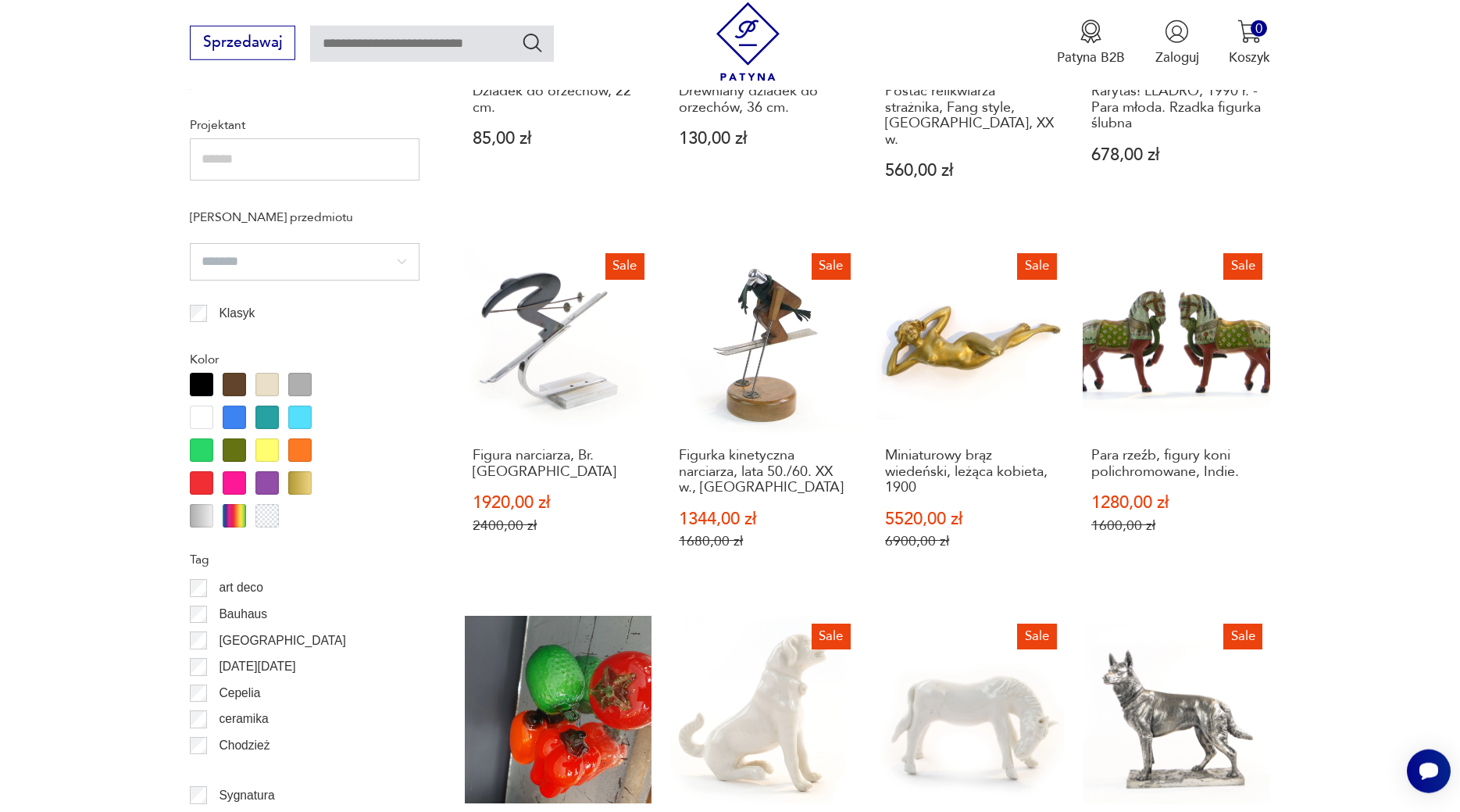
scroll to position [1343, 0]
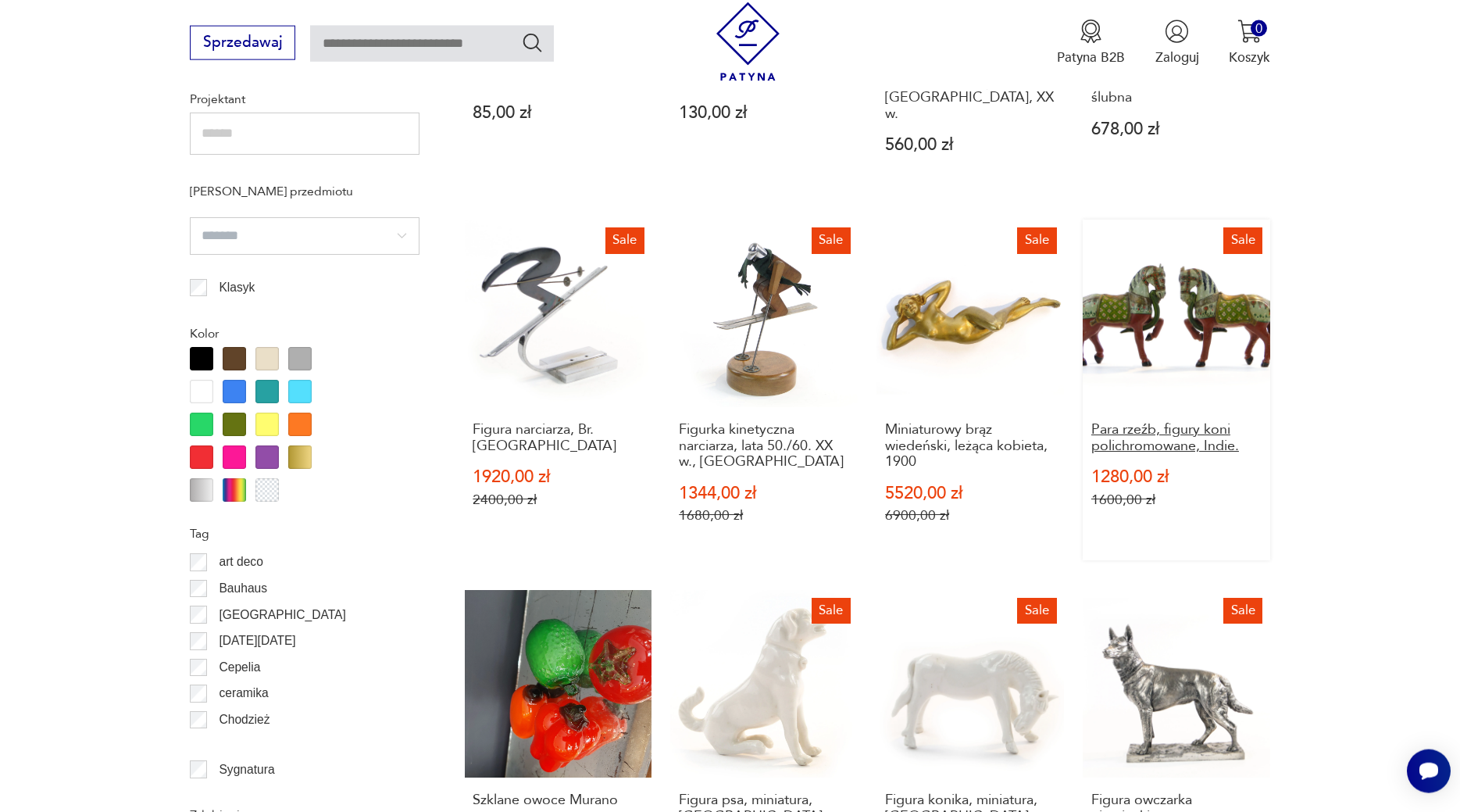
click at [1232, 422] on h3 "Para rzeźb, figury koni polichromowane, Indie." at bounding box center [1177, 437] width 171 height 32
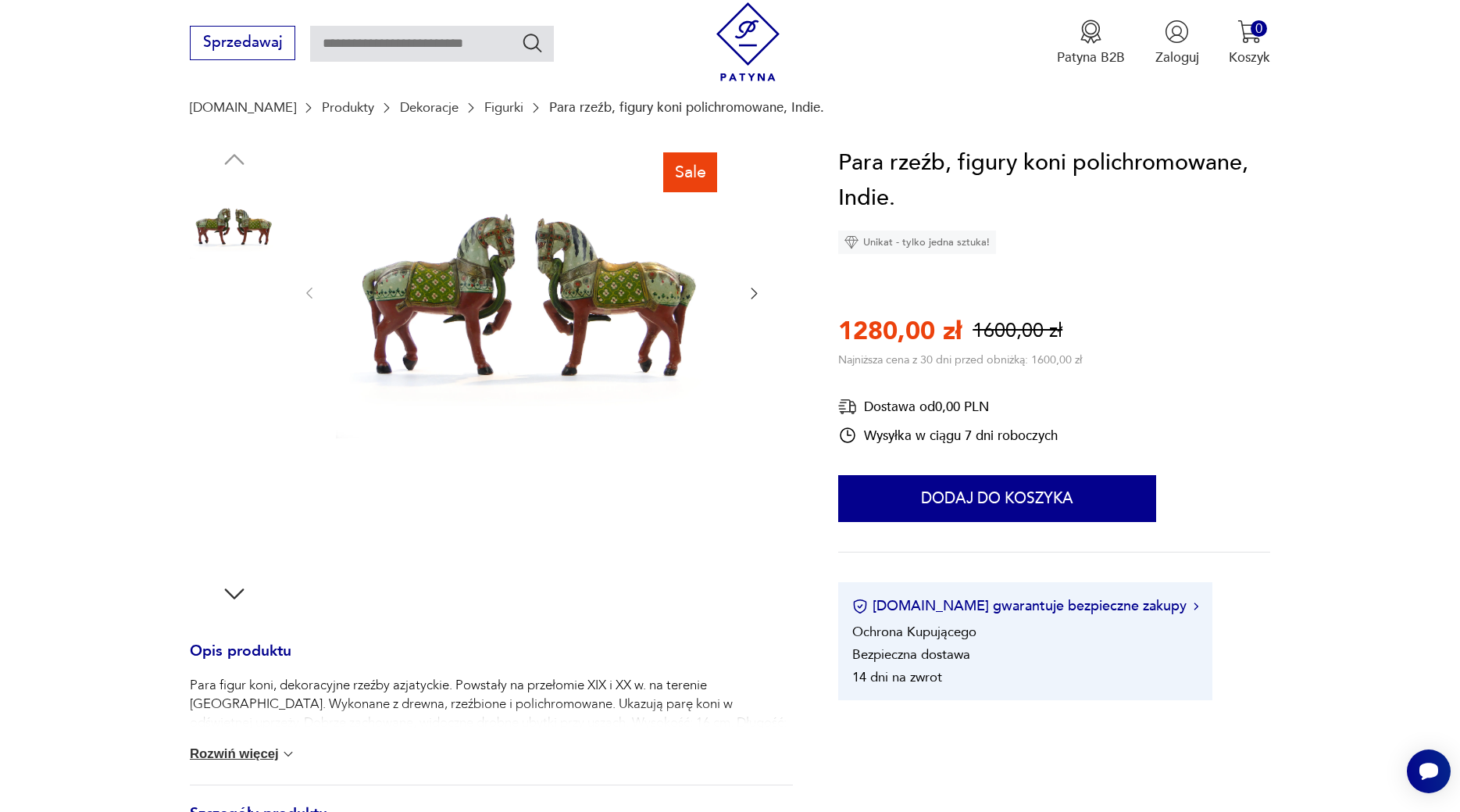
click at [446, 275] on img at bounding box center [532, 292] width 392 height 294
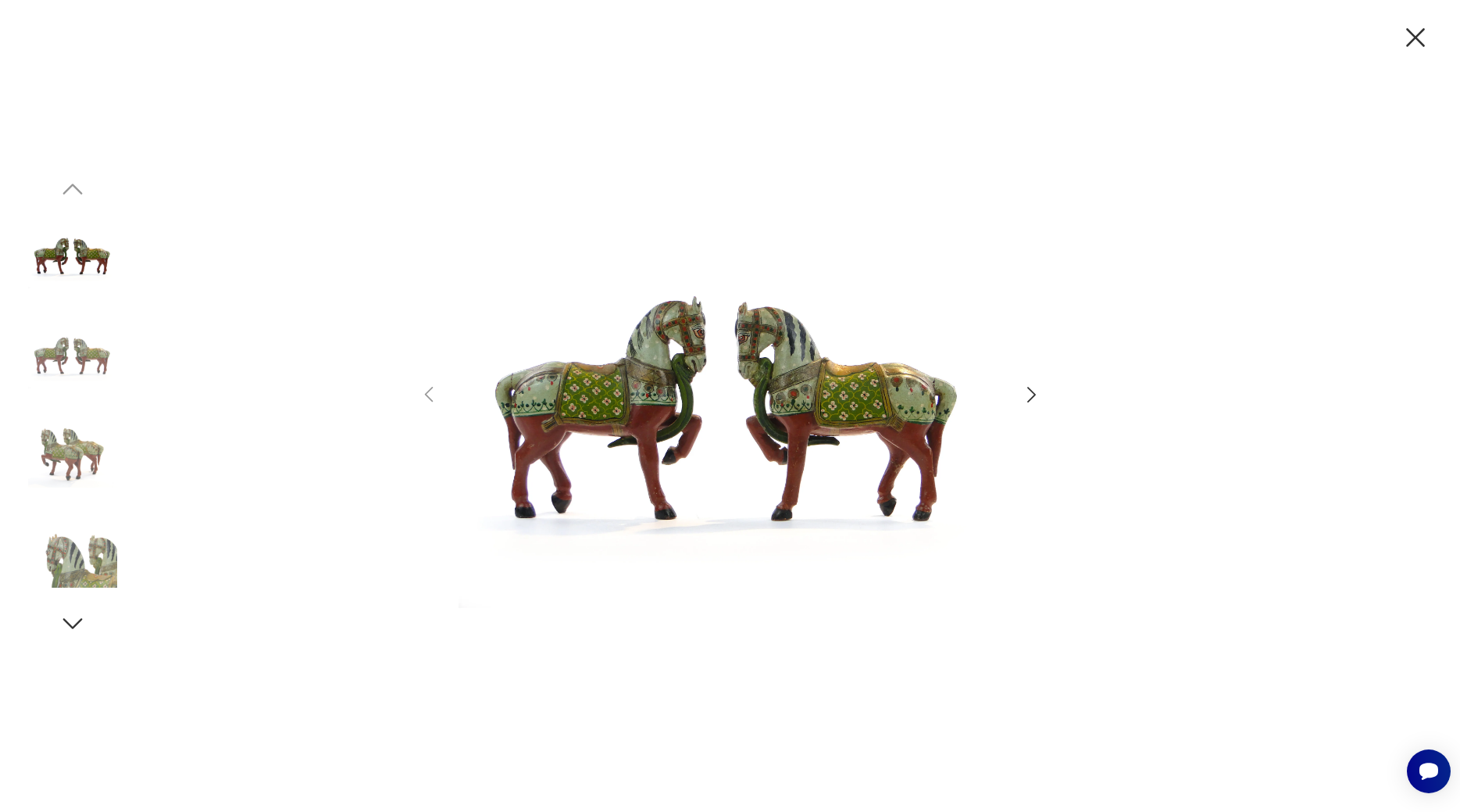
click at [1027, 395] on icon "button" at bounding box center [1032, 395] width 23 height 23
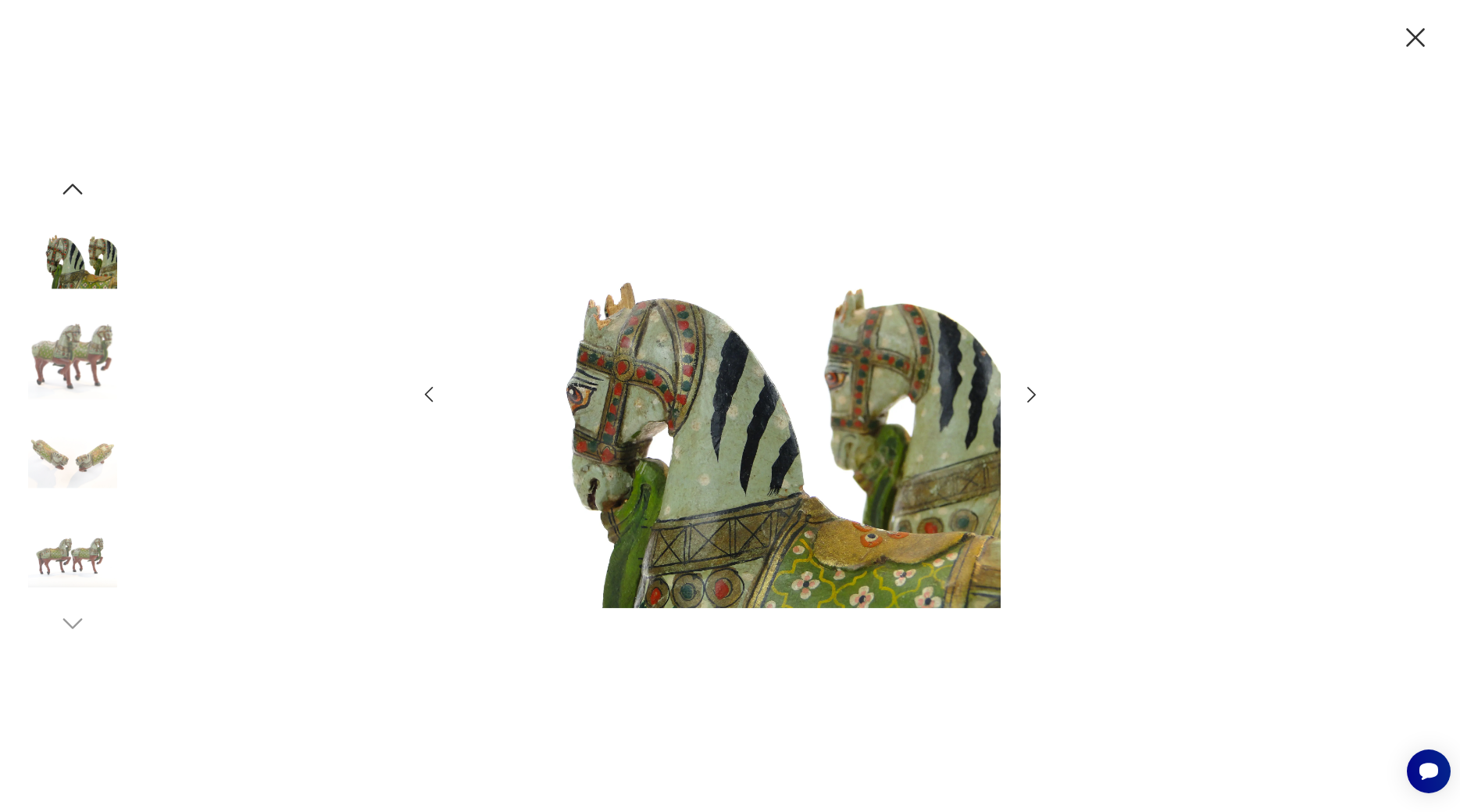
click at [1027, 395] on icon "button" at bounding box center [1032, 395] width 23 height 23
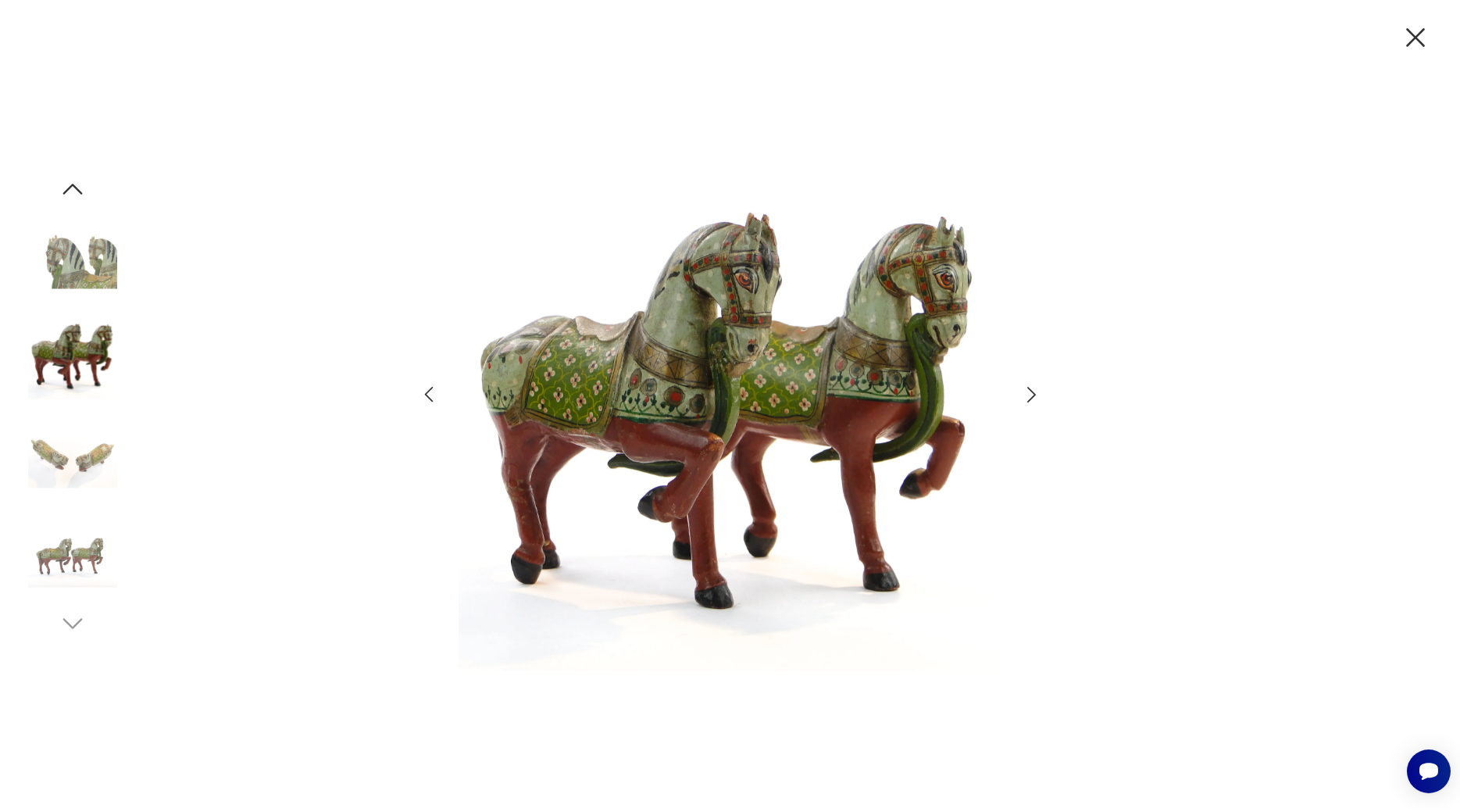
click at [1027, 395] on icon "button" at bounding box center [1032, 395] width 23 height 23
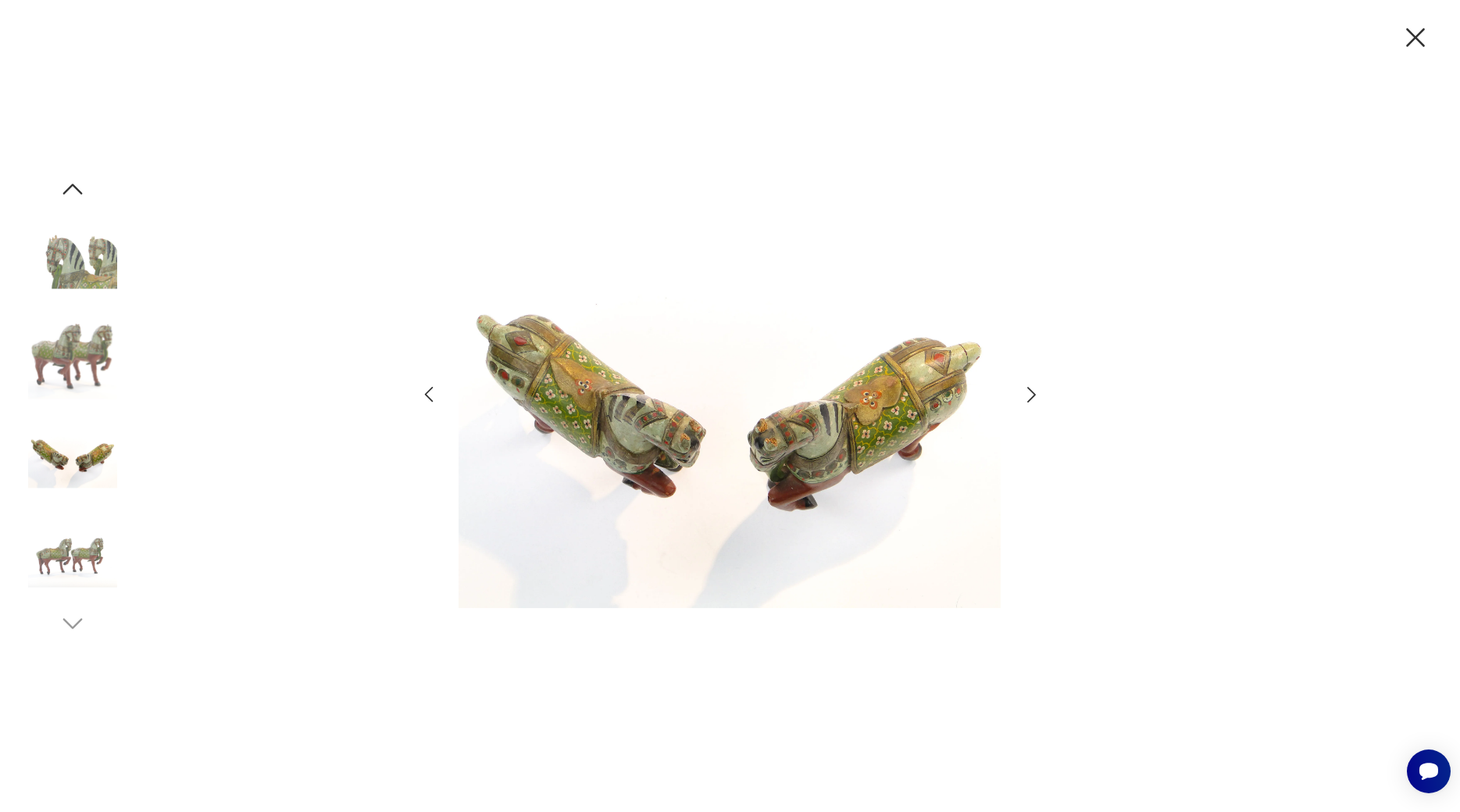
click at [1414, 33] on icon "button" at bounding box center [1416, 38] width 33 height 33
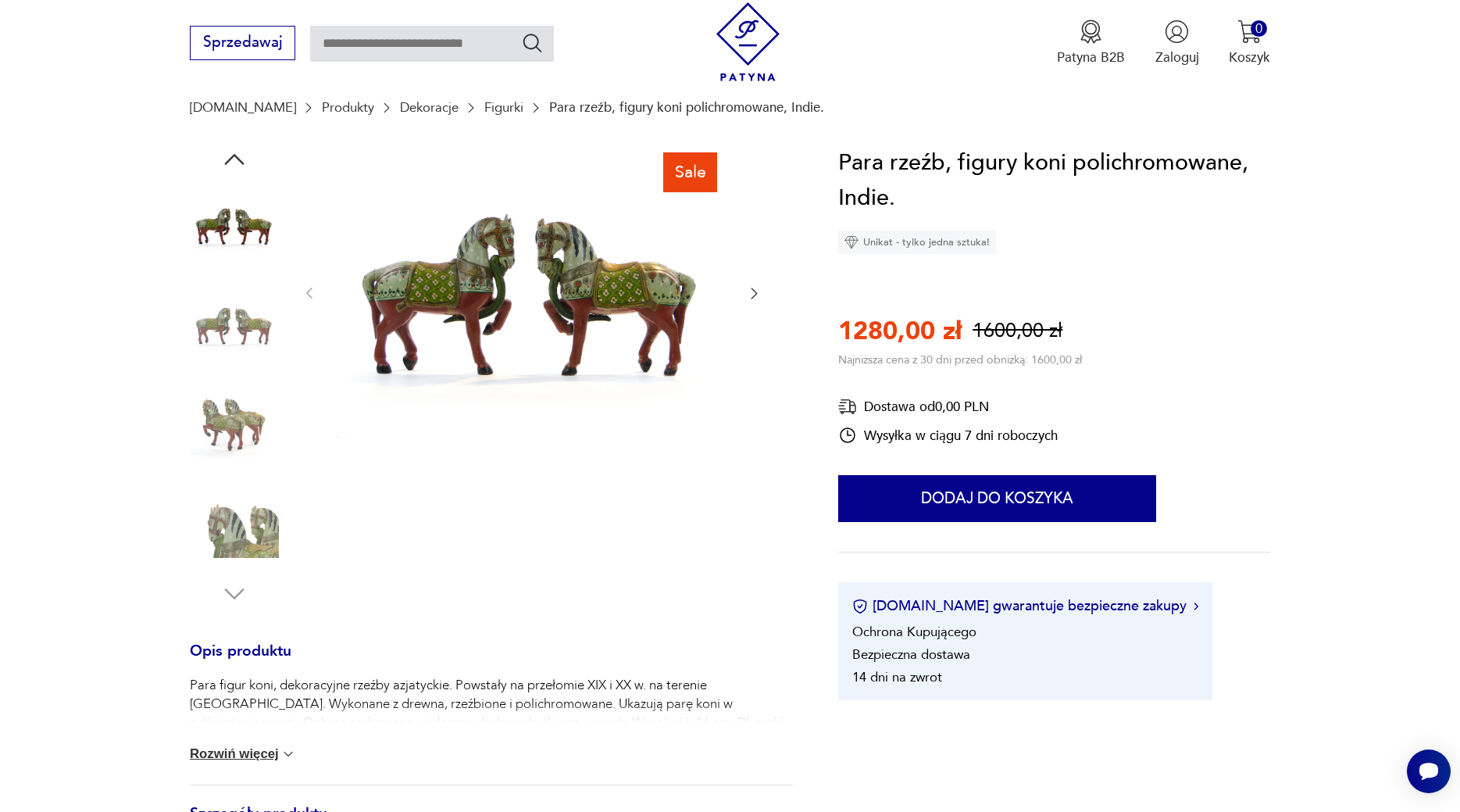
click at [280, 757] on button "Rozwiń więcej" at bounding box center [243, 753] width 106 height 16
